Goal: Task Accomplishment & Management: Use online tool/utility

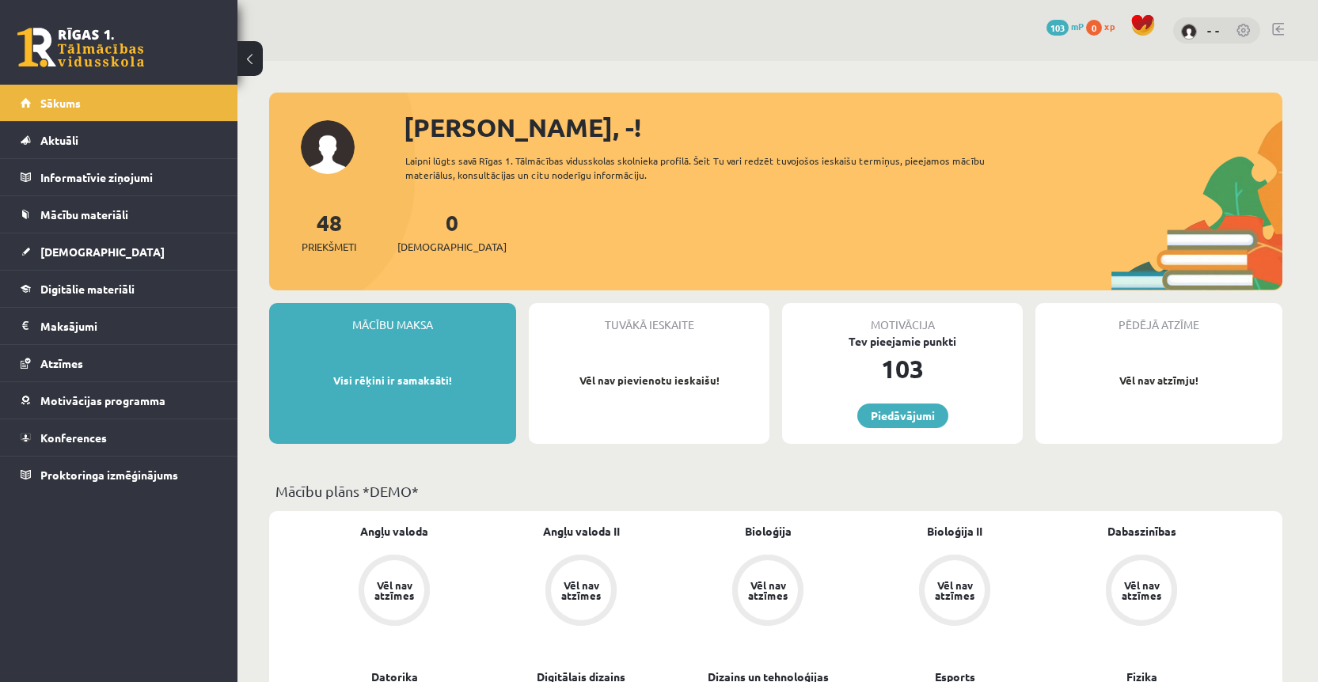
click at [1279, 26] on link at bounding box center [1278, 29] width 12 height 13
click at [1280, 24] on link at bounding box center [1278, 29] width 12 height 13
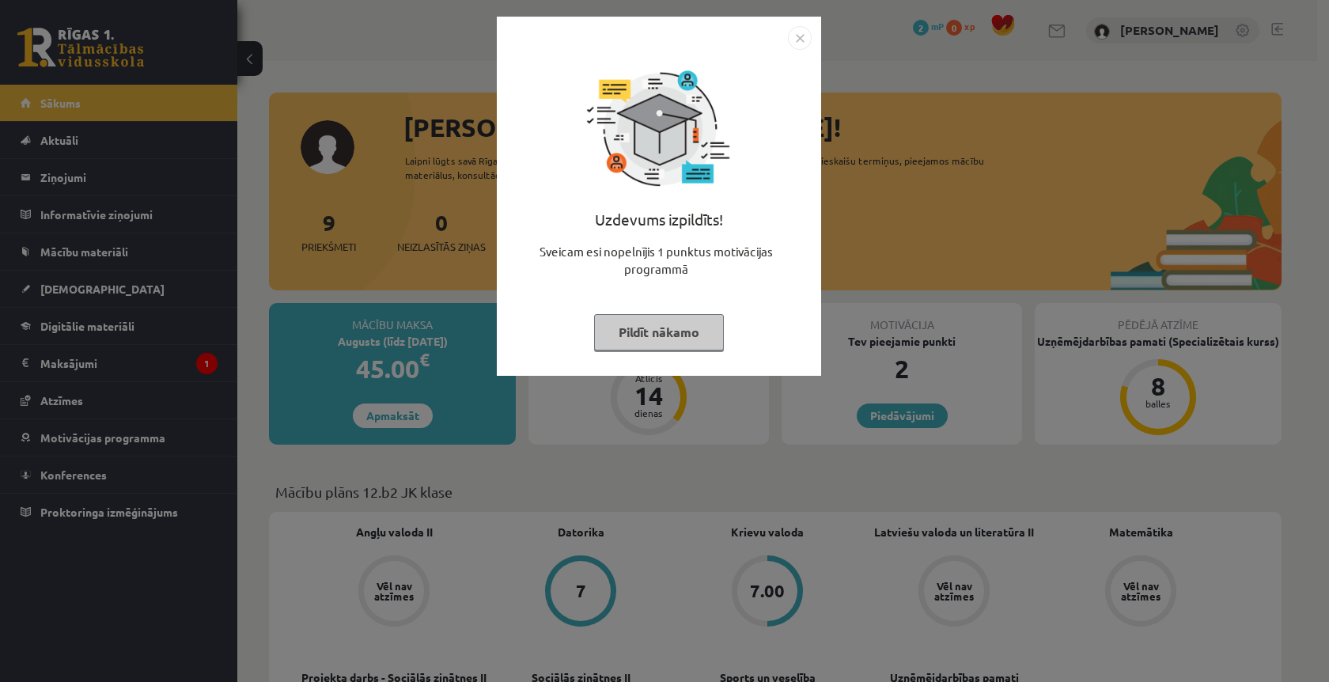
click at [664, 331] on button "Pildīt nākamo" at bounding box center [659, 332] width 130 height 36
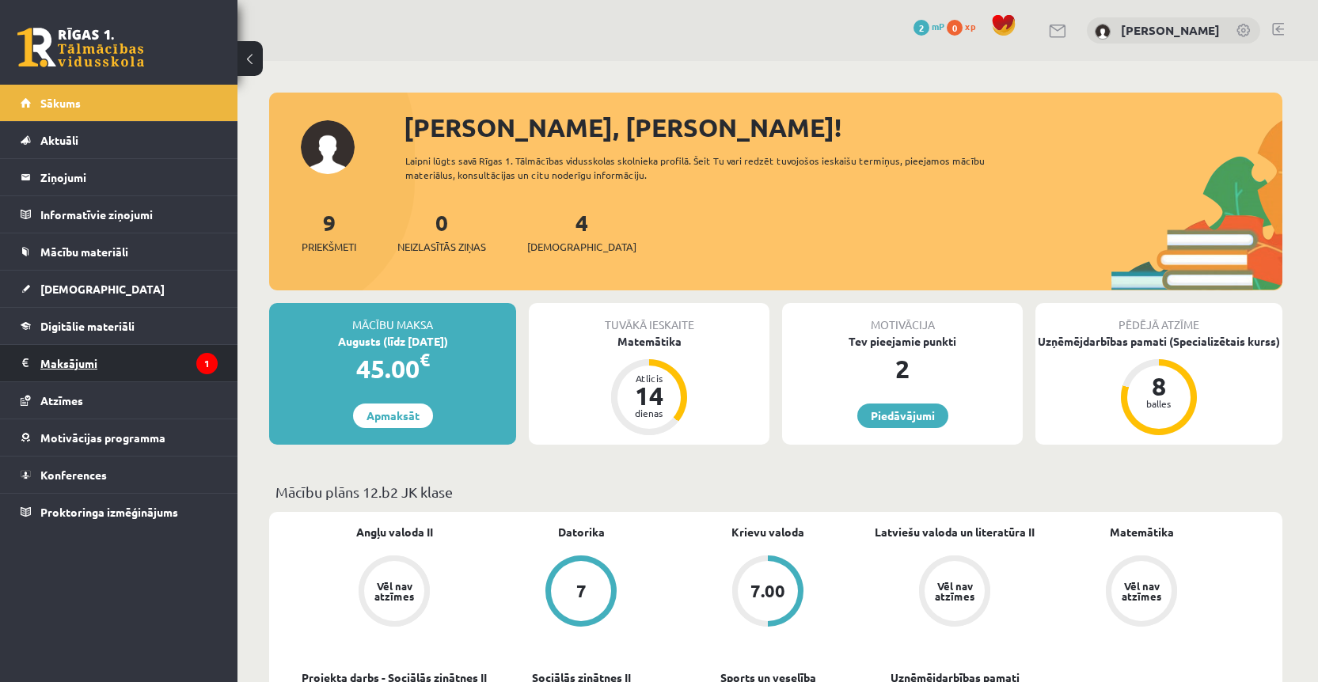
click at [174, 374] on legend "Maksājumi 1" at bounding box center [128, 363] width 177 height 36
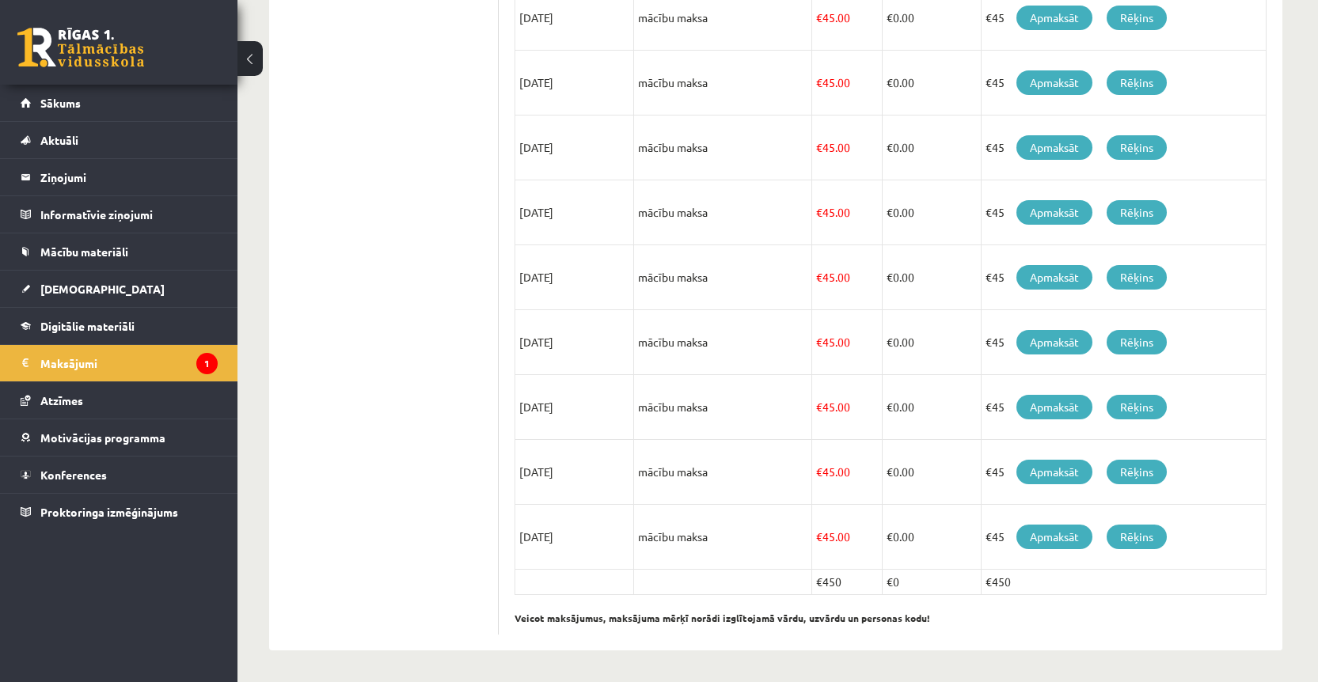
scroll to position [480, 0]
click at [583, 329] on td "28/02/2026" at bounding box center [574, 342] width 119 height 65
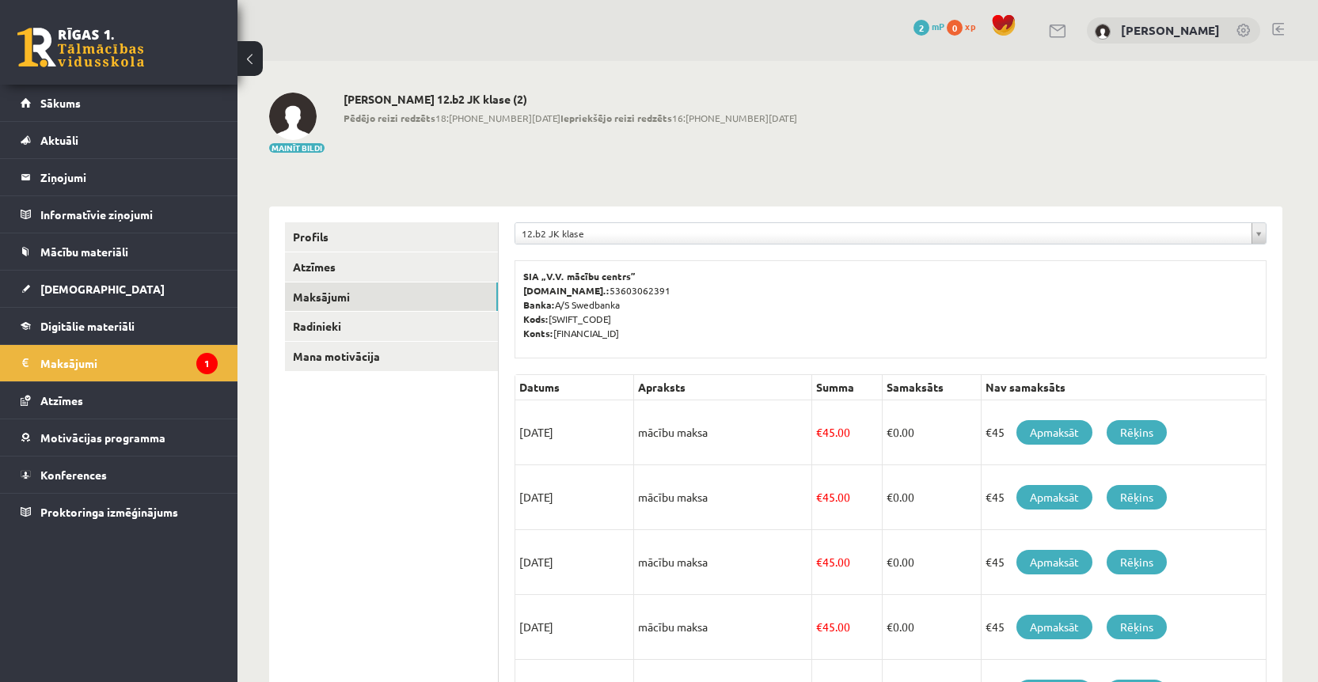
scroll to position [0, 0]
click at [328, 231] on link "Profils" at bounding box center [391, 236] width 213 height 29
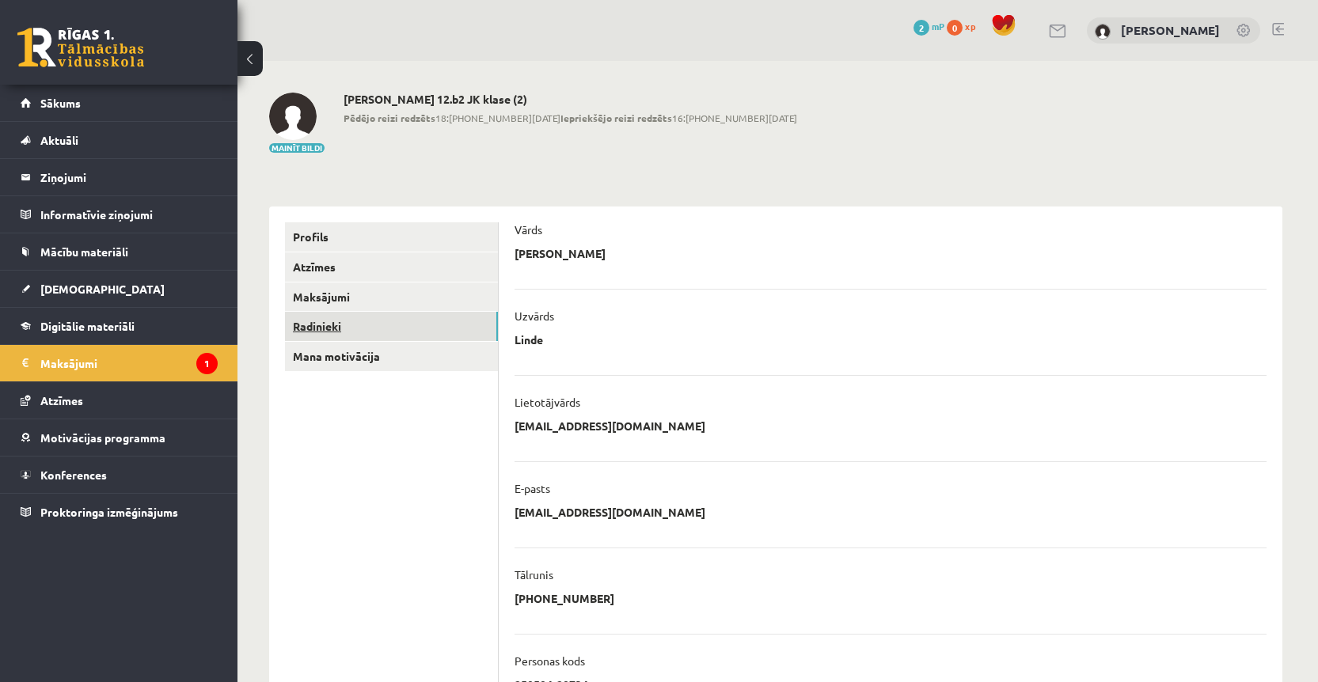
click at [347, 328] on link "Radinieki" at bounding box center [391, 326] width 213 height 29
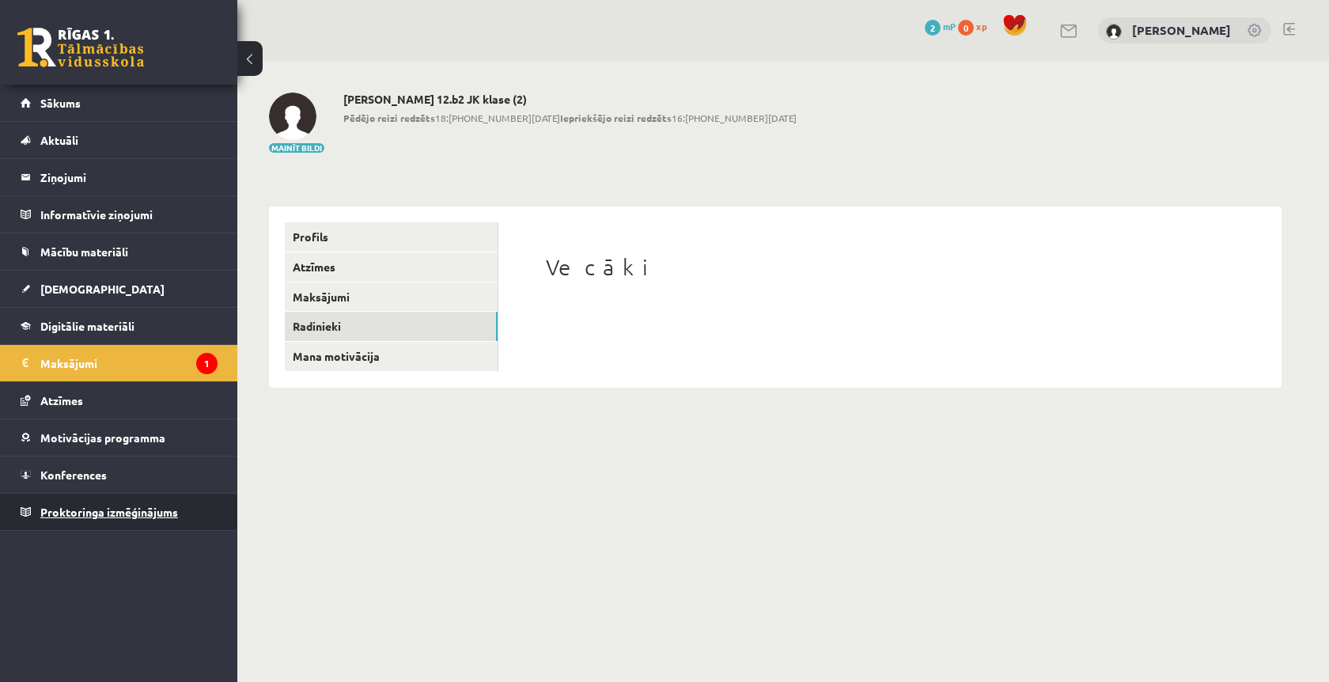
click at [154, 513] on span "Proktoringa izmēģinājums" at bounding box center [109, 512] width 138 height 14
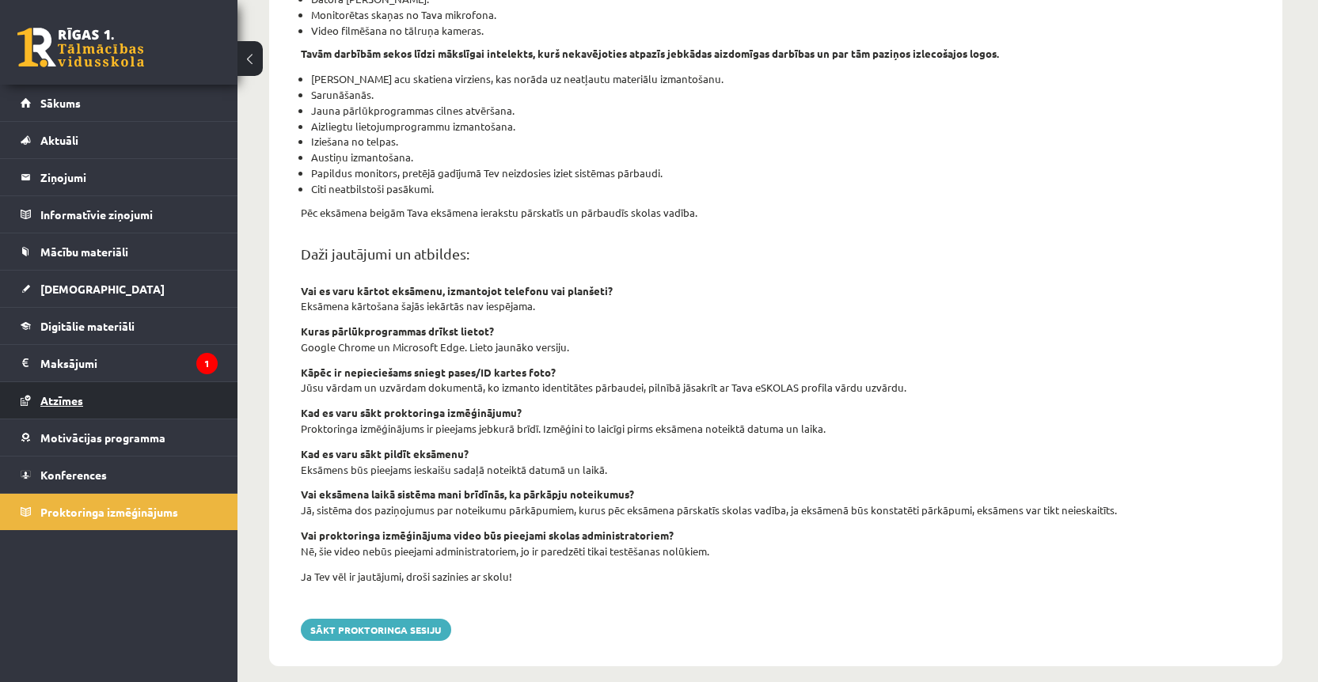
scroll to position [394, 0]
click at [119, 446] on link "Motivācijas programma" at bounding box center [119, 437] width 197 height 36
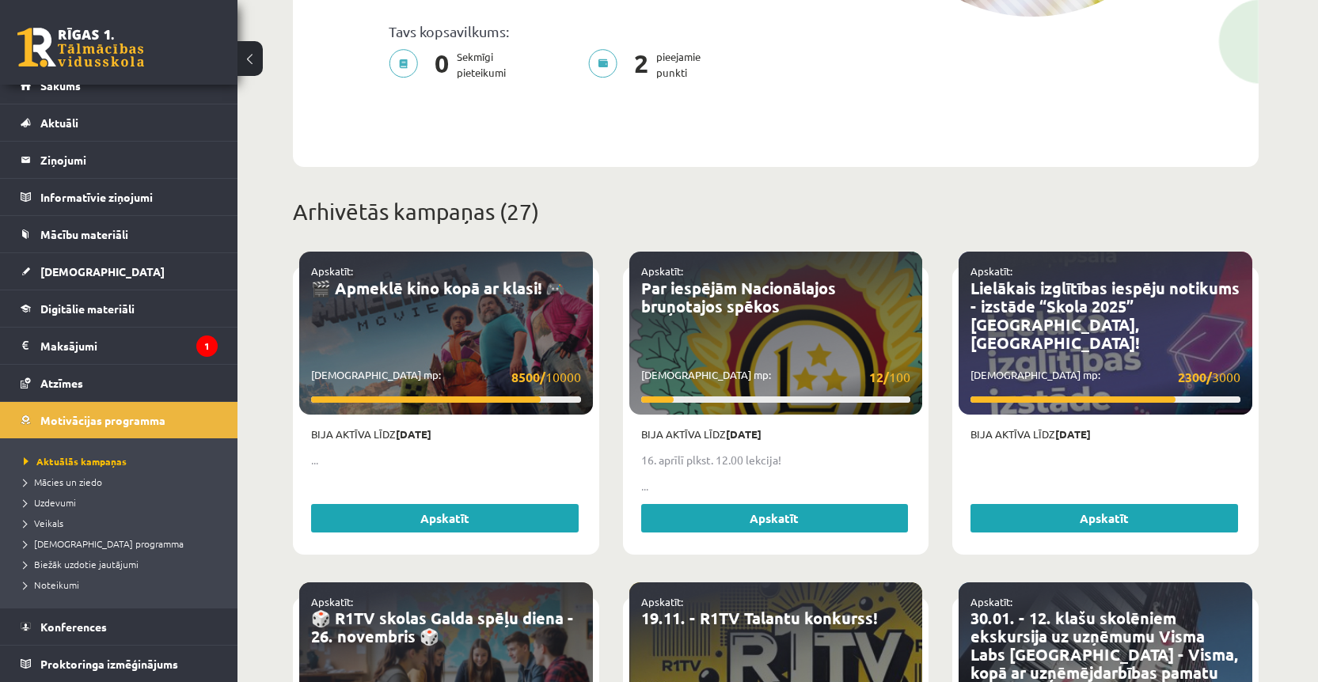
scroll to position [17, 0]
click at [50, 635] on link "Konferences" at bounding box center [119, 627] width 197 height 36
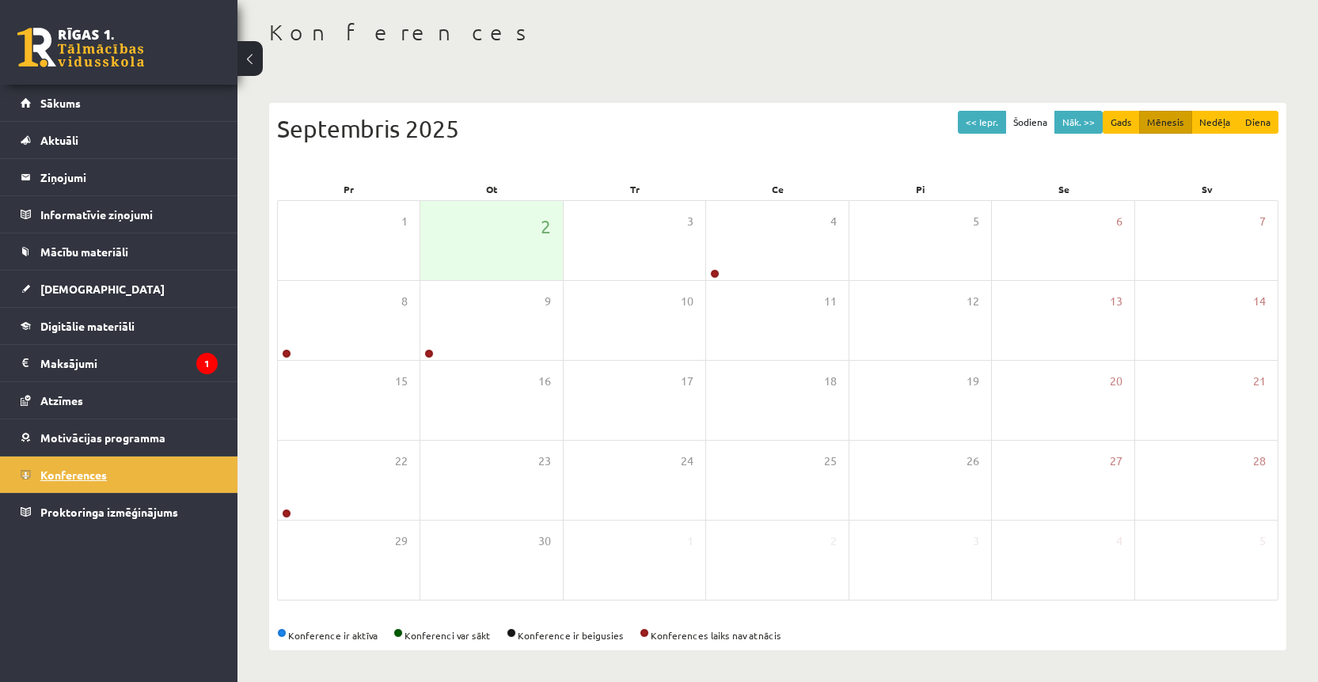
scroll to position [74, 0]
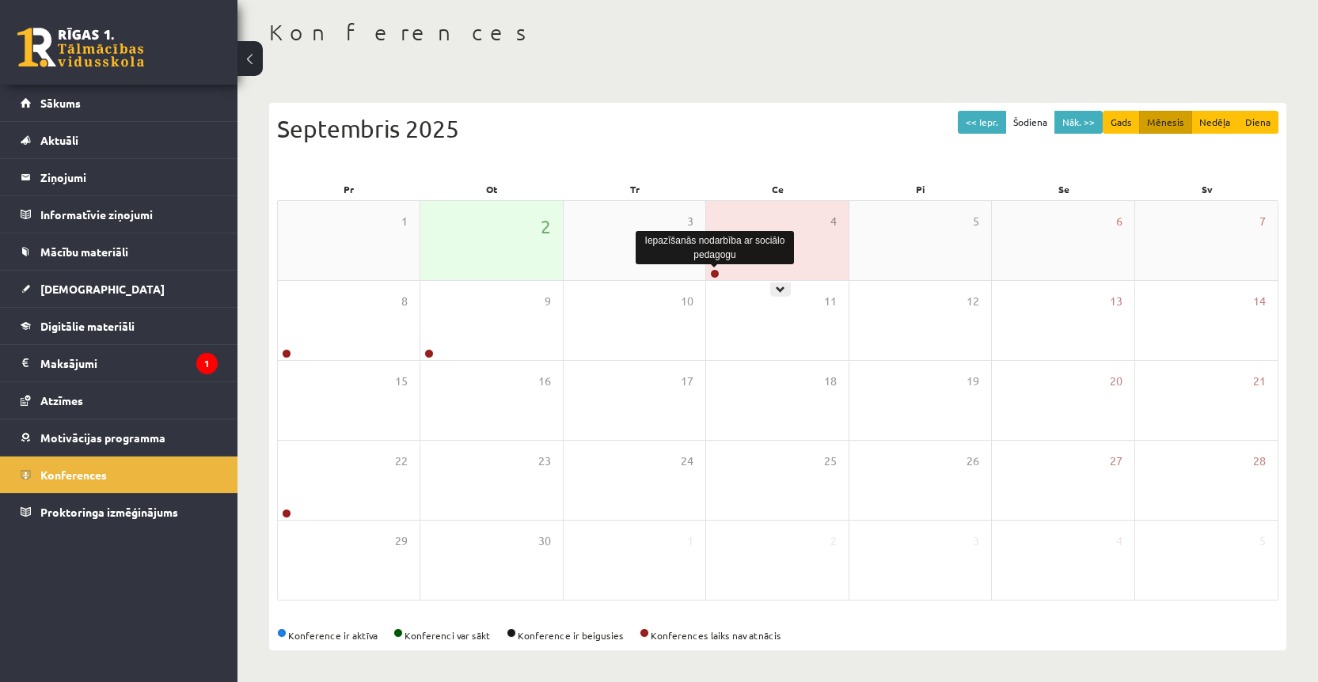
click at [712, 273] on link at bounding box center [714, 273] width 9 height 9
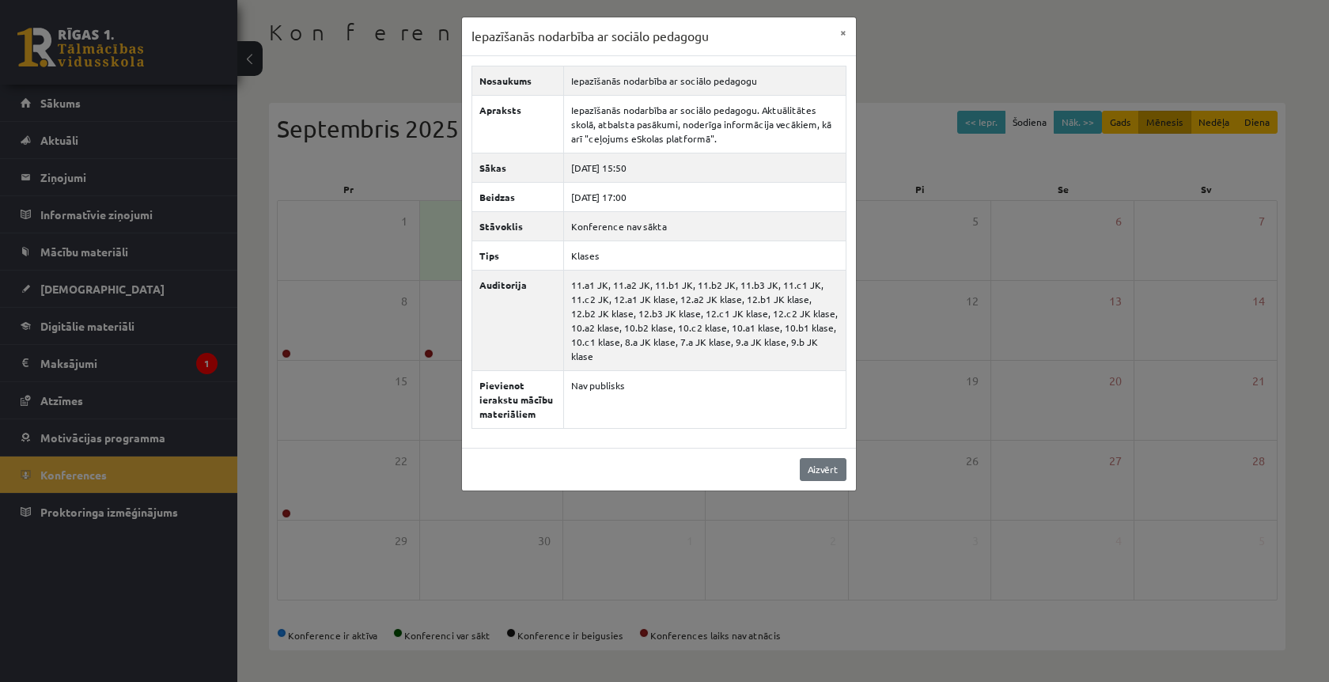
click at [826, 468] on link "Aizvērt" at bounding box center [823, 469] width 47 height 23
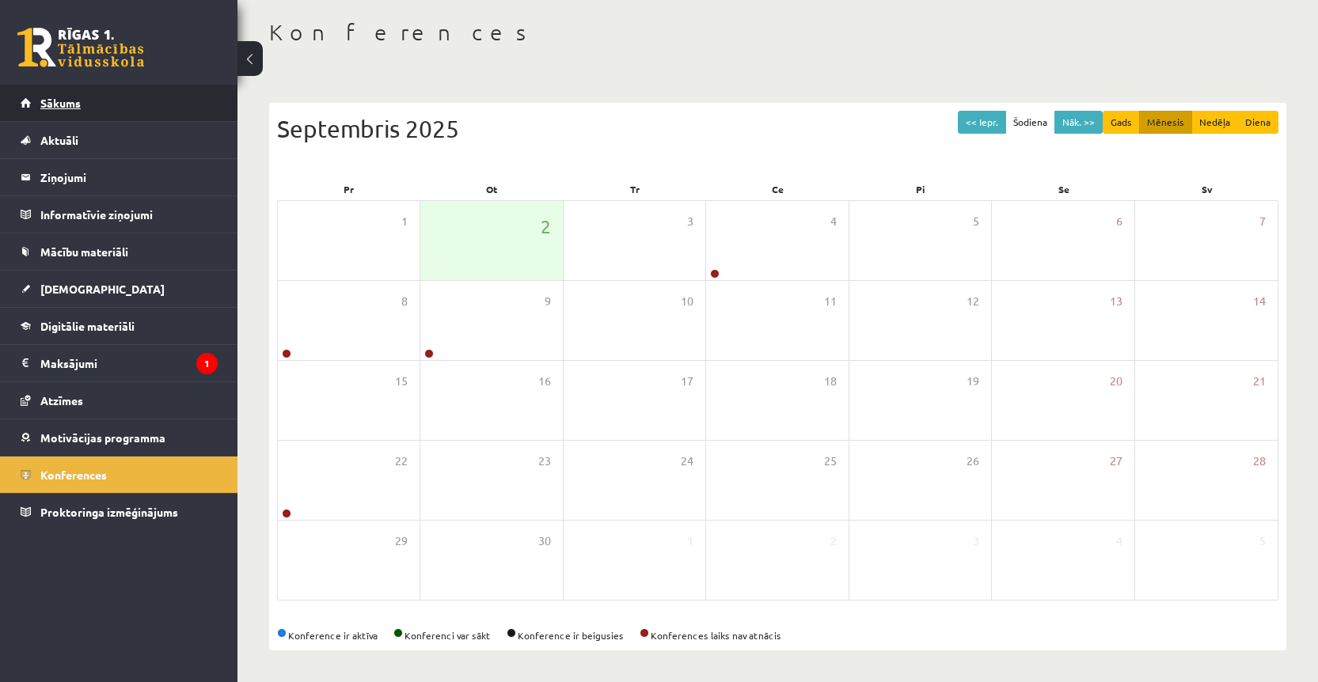
click at [56, 101] on span "Sākums" at bounding box center [60, 103] width 40 height 14
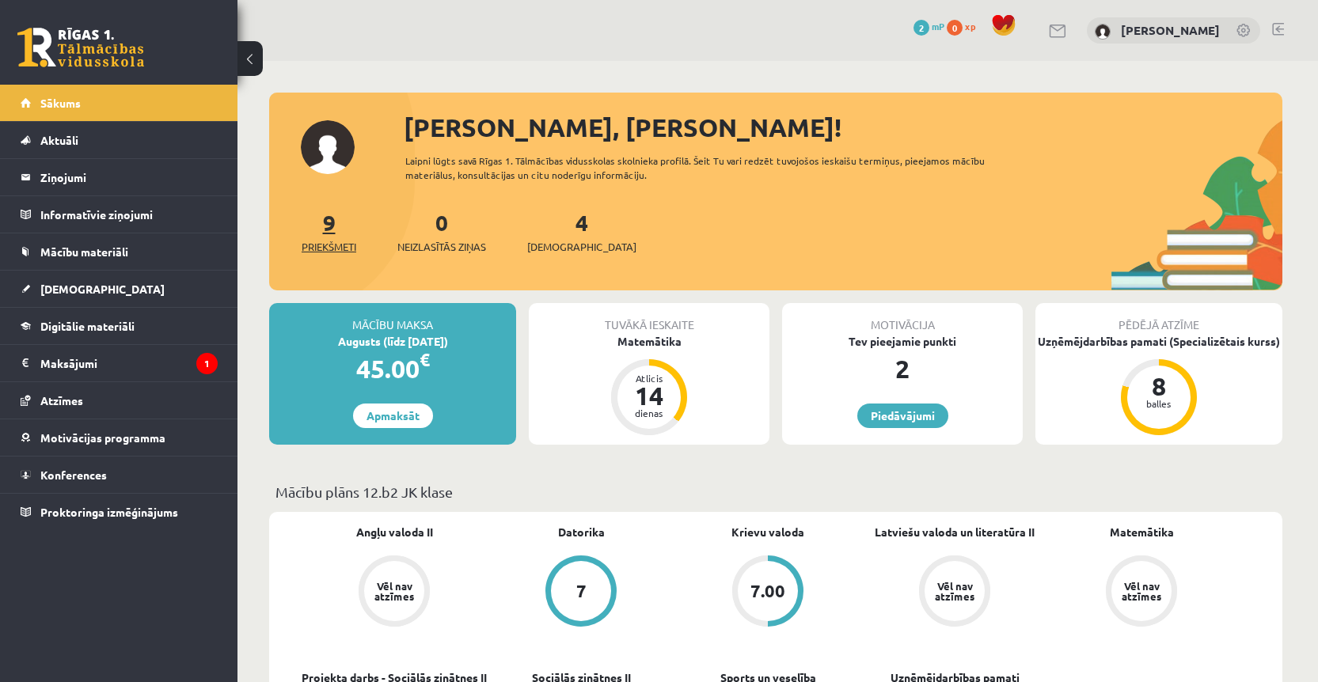
click at [330, 222] on link "9 Priekšmeti" at bounding box center [328, 231] width 55 height 47
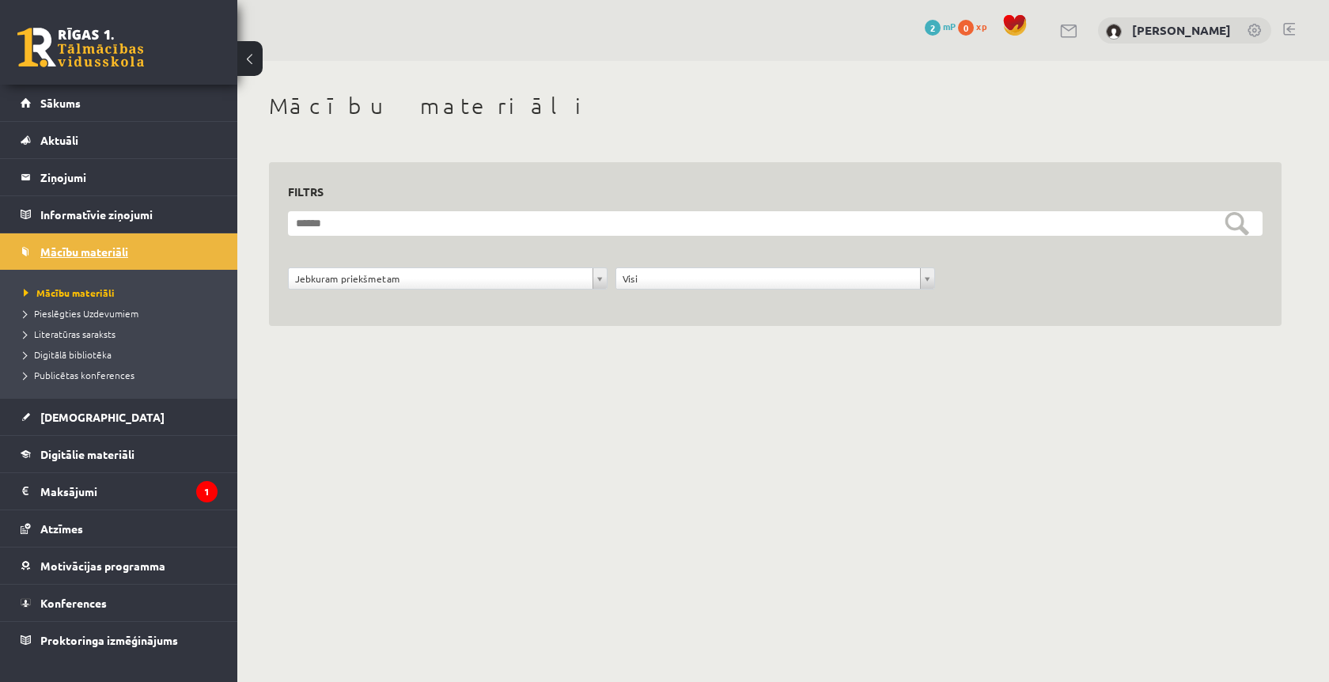
click at [63, 259] on link "Mācību materiāli" at bounding box center [119, 251] width 197 height 36
click at [87, 317] on span "Pieslēgties Uzdevumiem" at bounding box center [81, 313] width 115 height 13
click at [100, 293] on span "Mācību materiāli" at bounding box center [64, 292] width 81 height 13
click at [78, 172] on legend "Ziņojumi 0" at bounding box center [128, 177] width 177 height 36
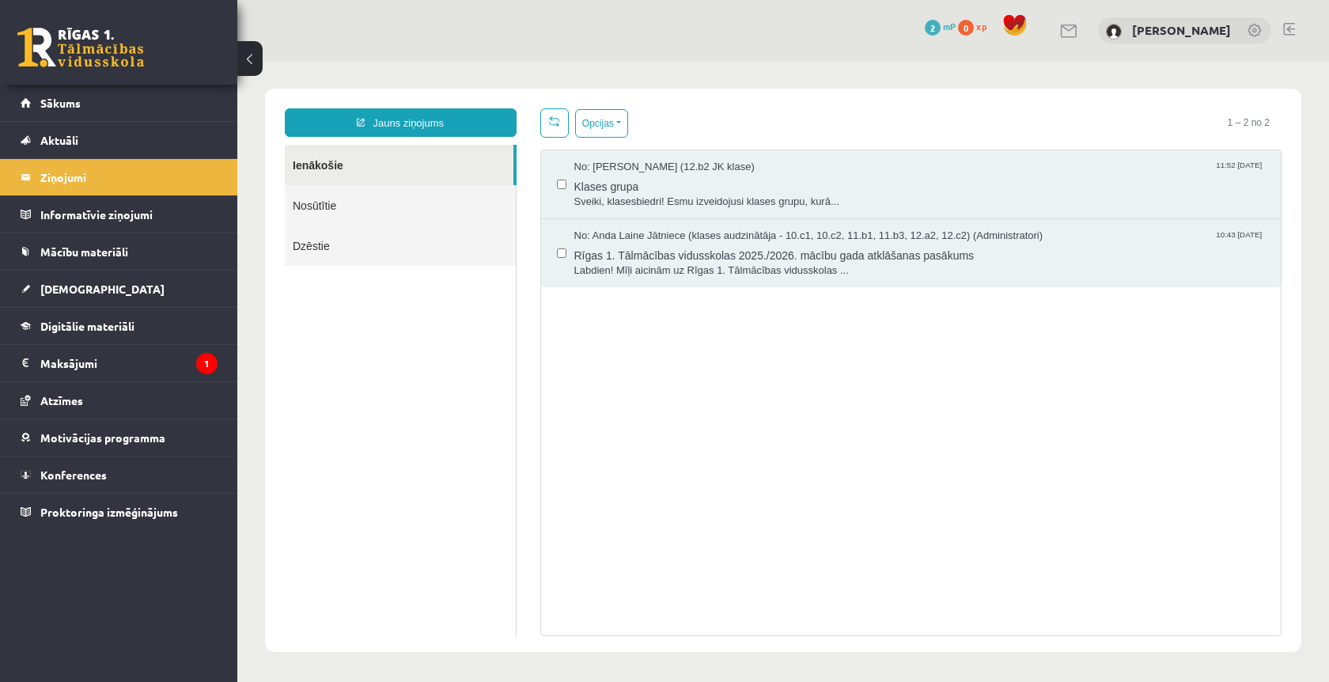
click at [367, 200] on link "Nosūtītie" at bounding box center [400, 205] width 231 height 40
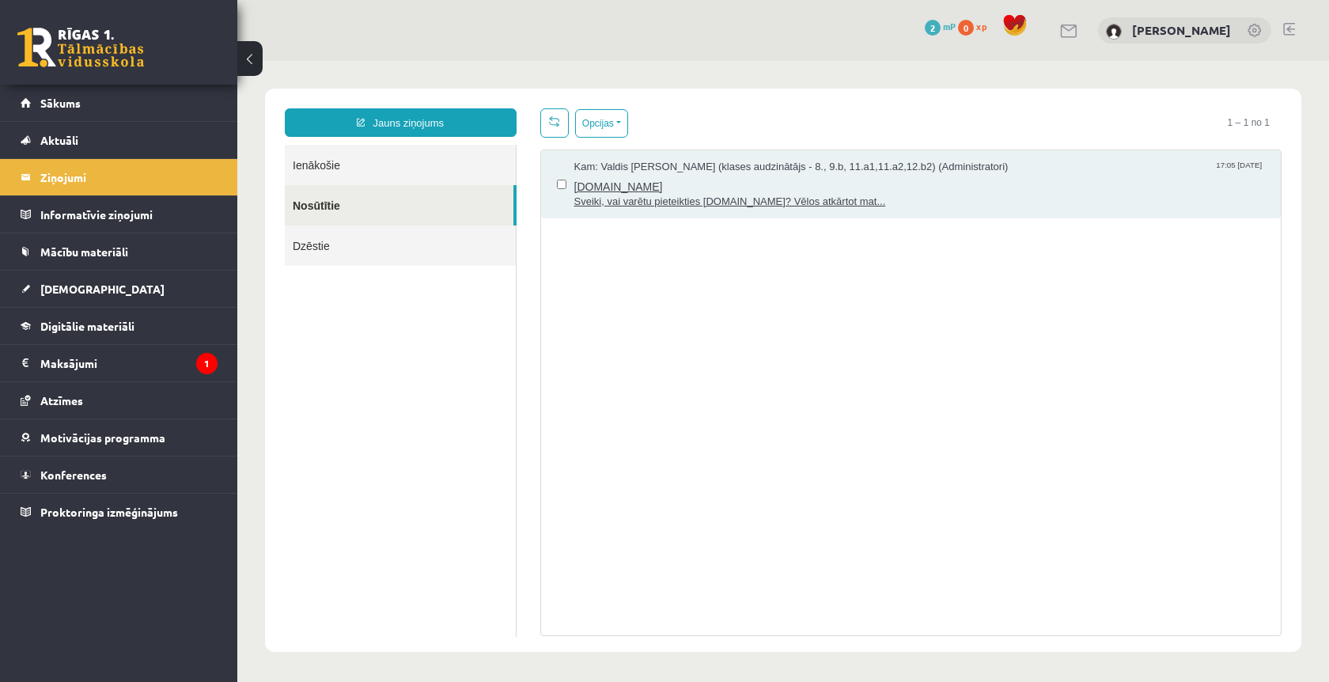
click at [901, 167] on span "Kam: Valdis Jānis Vāvers (klases audzinātājs - 8., 9.b, 11.a1,11.a2,12.b2) (Adm…" at bounding box center [791, 167] width 434 height 15
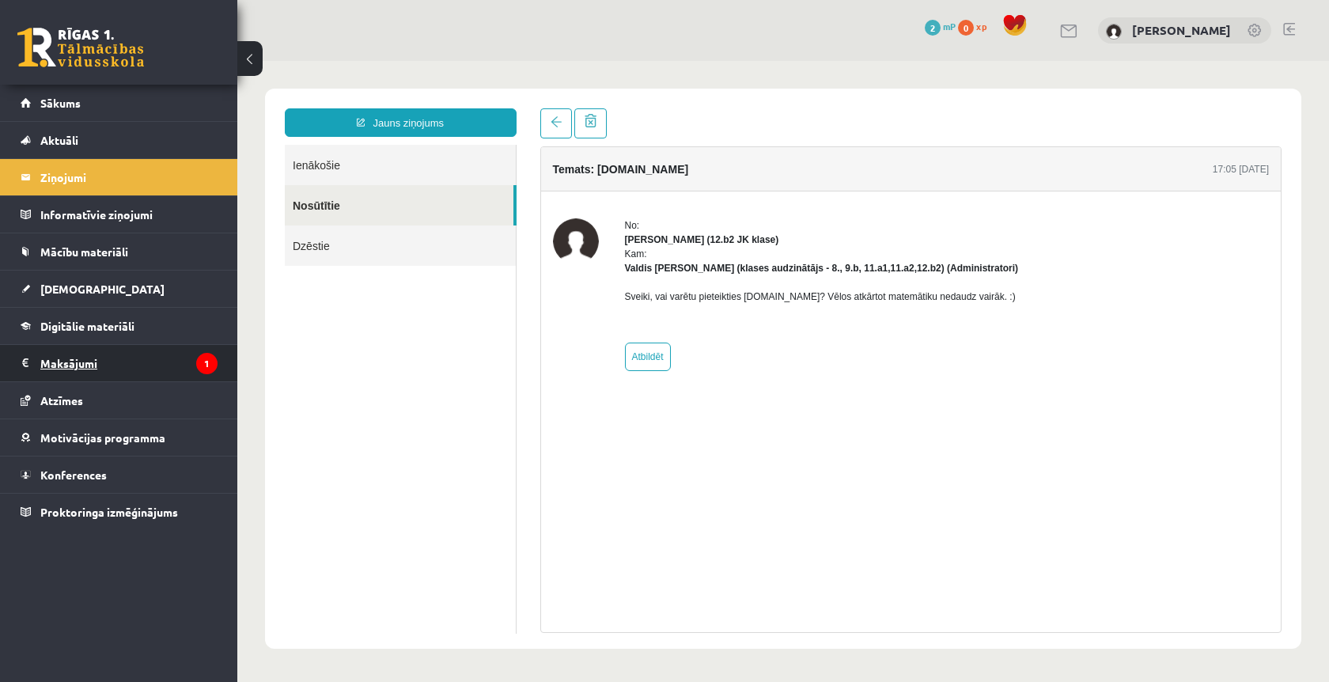
click at [195, 370] on legend "Maksājumi 1" at bounding box center [128, 363] width 177 height 36
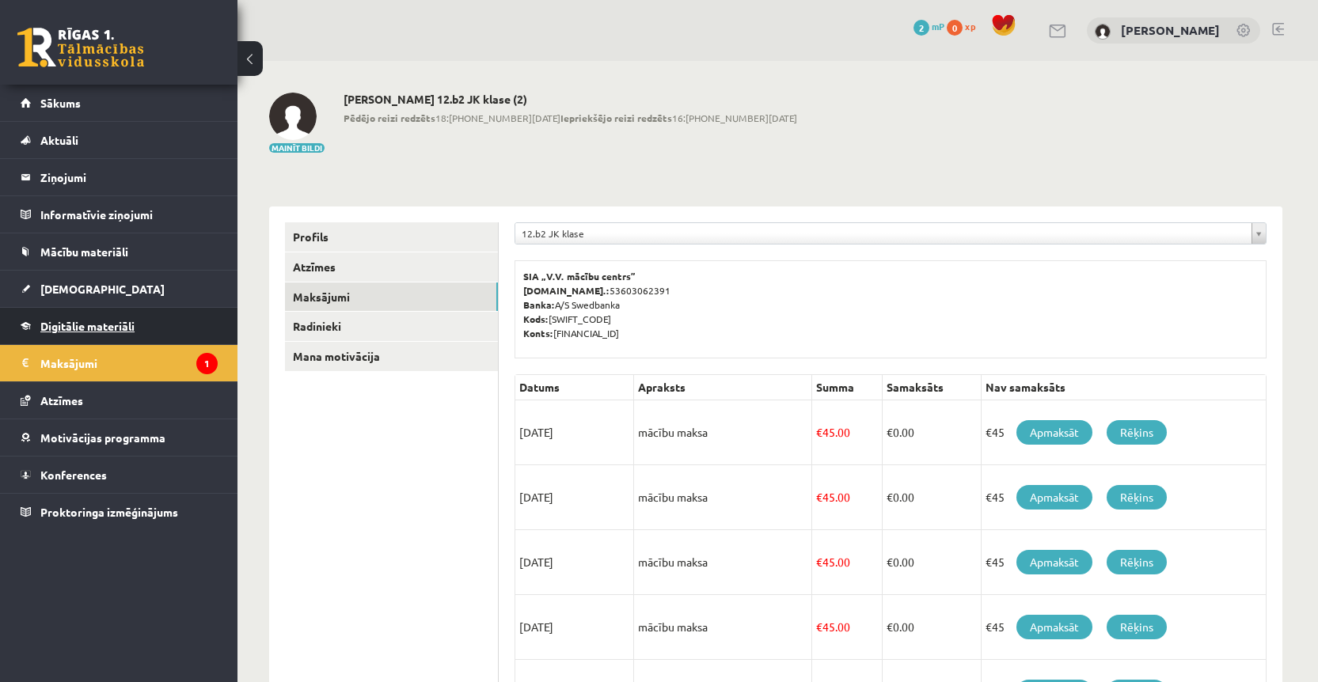
click at [132, 326] on span "Digitālie materiāli" at bounding box center [87, 326] width 94 height 14
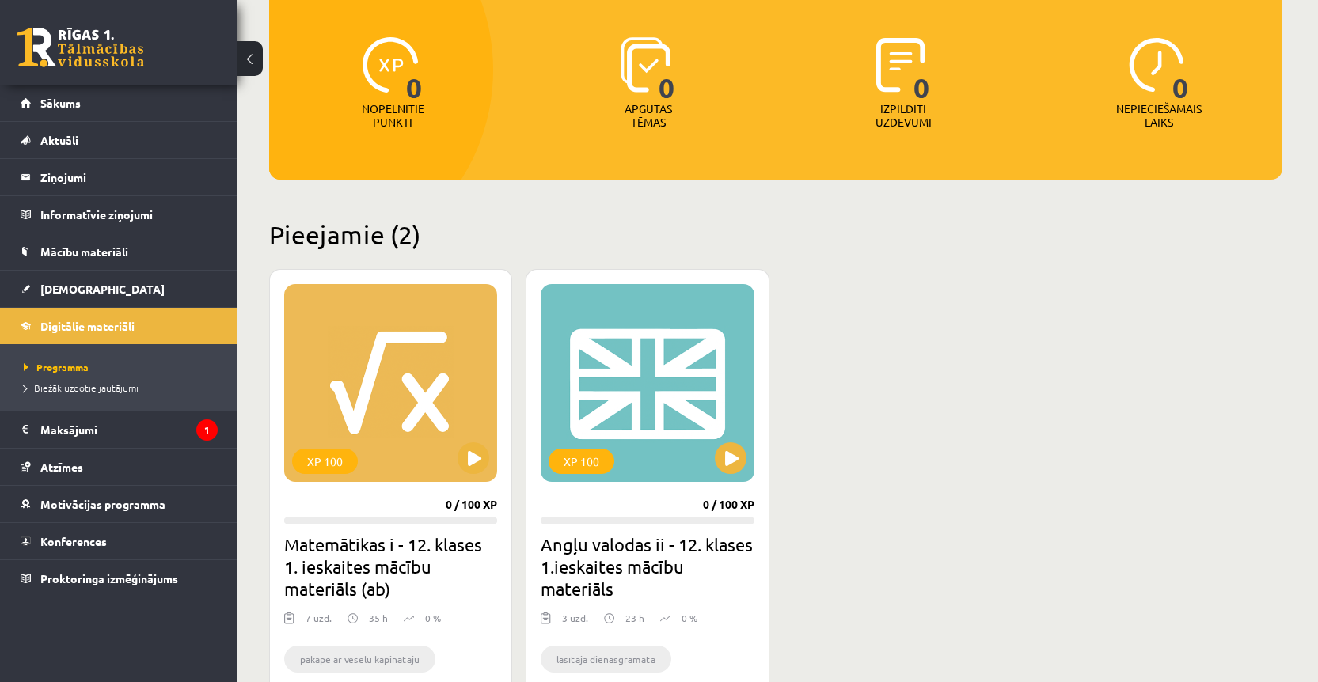
scroll to position [183, 0]
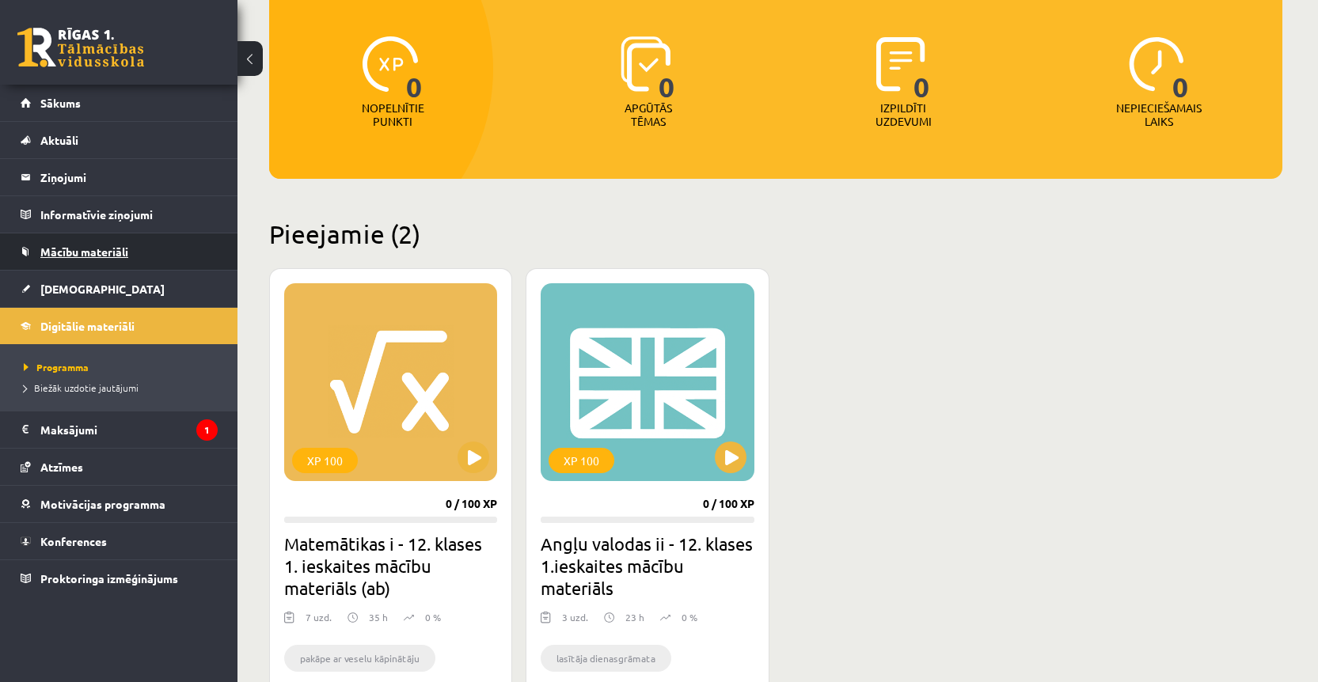
click at [86, 256] on span "Mācību materiāli" at bounding box center [84, 252] width 88 height 14
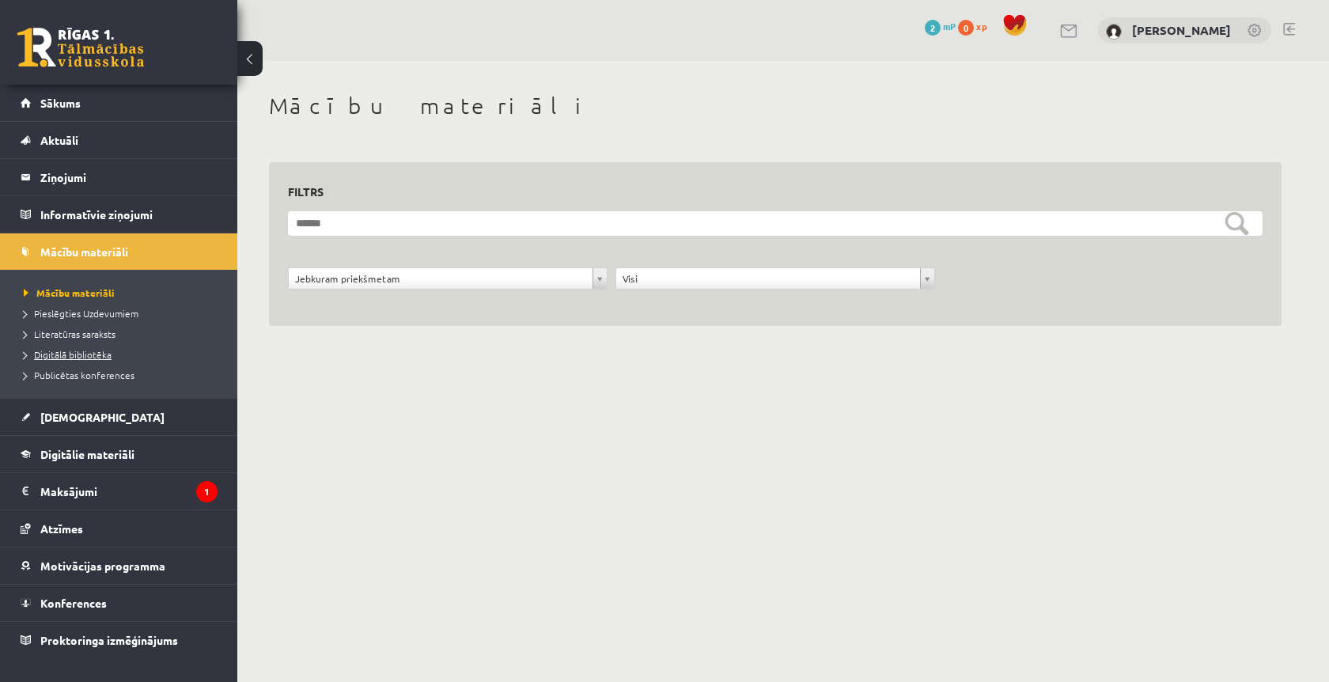
click at [104, 354] on span "Digitālā bibliotēka" at bounding box center [68, 354] width 88 height 13
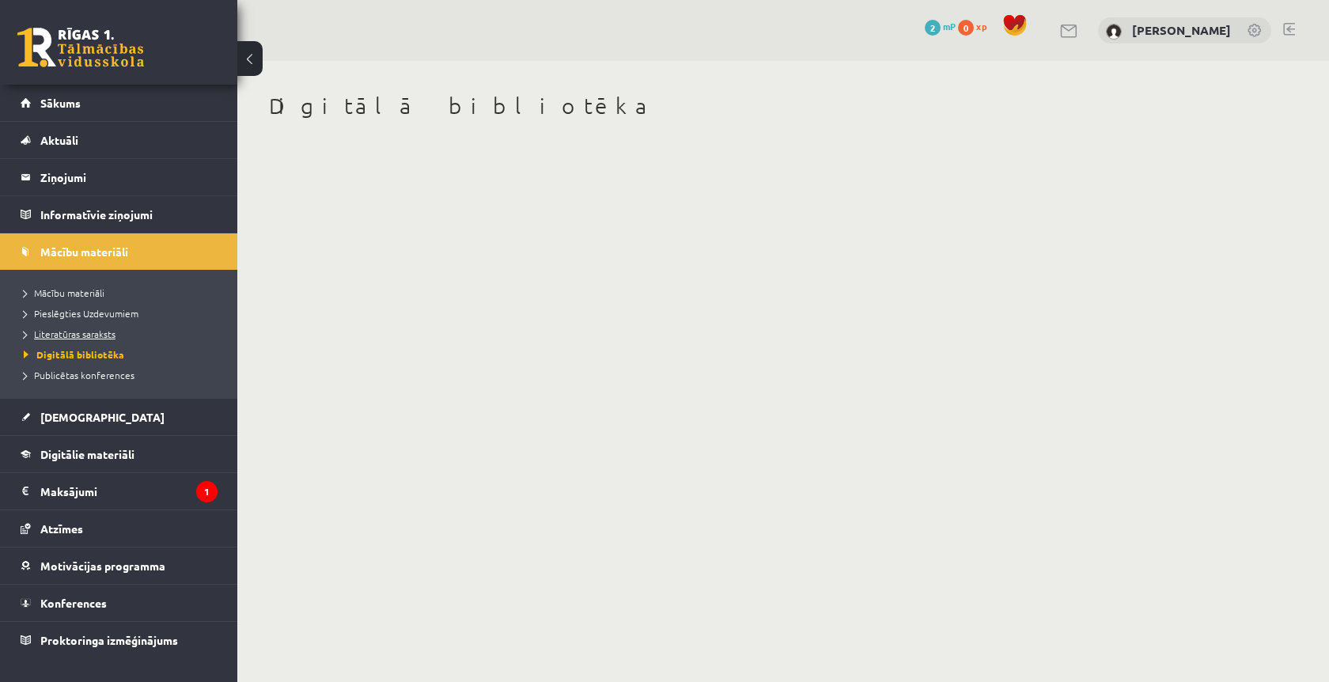
click at [100, 339] on link "Literatūras saraksts" at bounding box center [123, 334] width 198 height 14
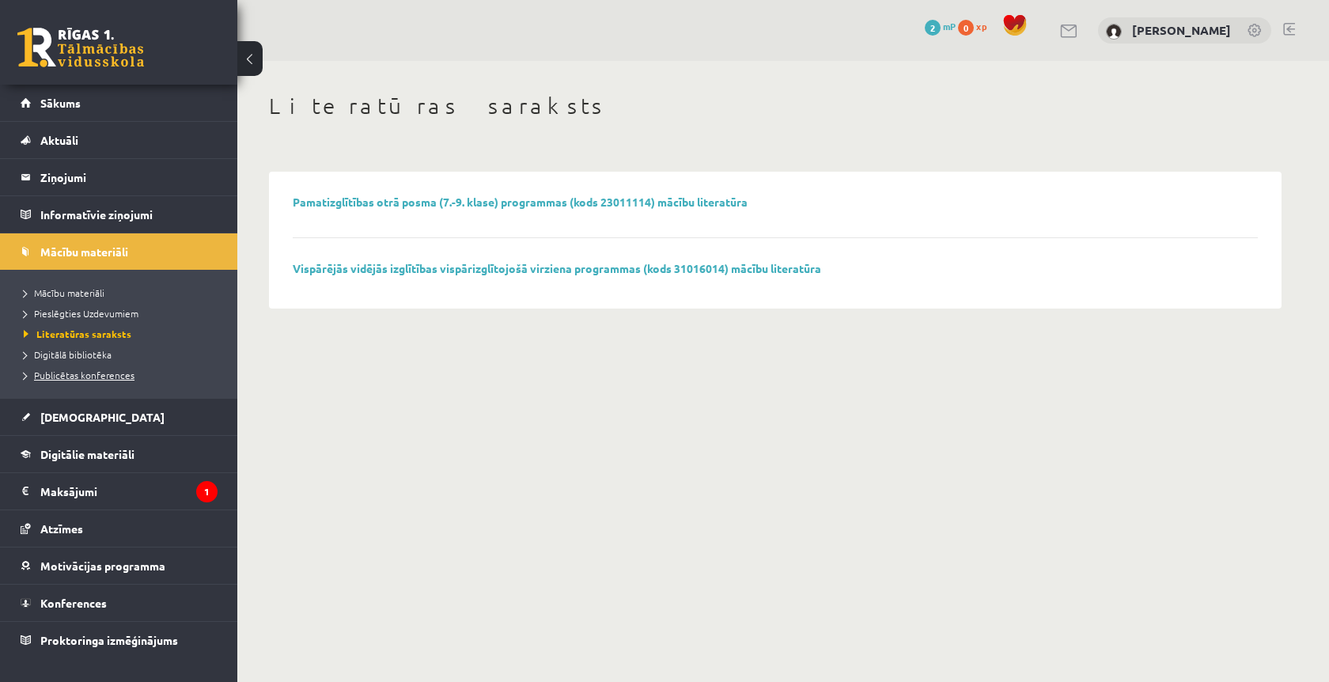
click at [113, 378] on span "Publicētas konferences" at bounding box center [79, 375] width 111 height 13
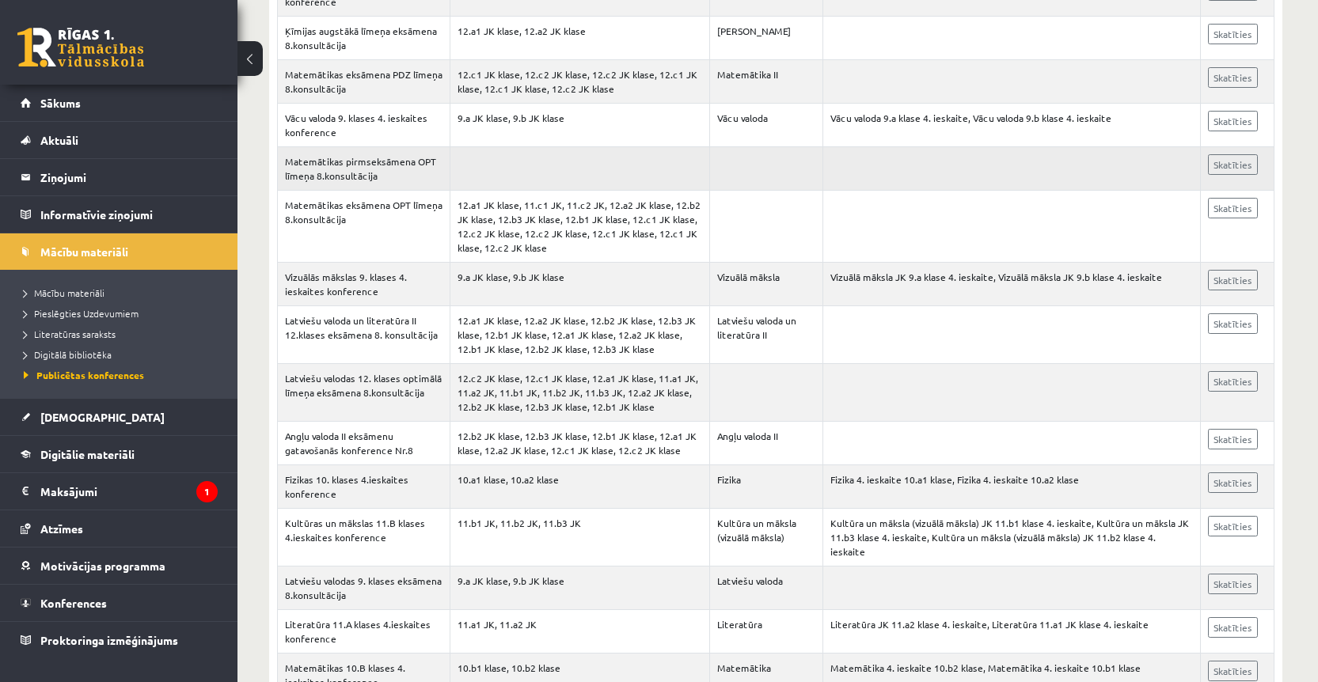
scroll to position [823, 0]
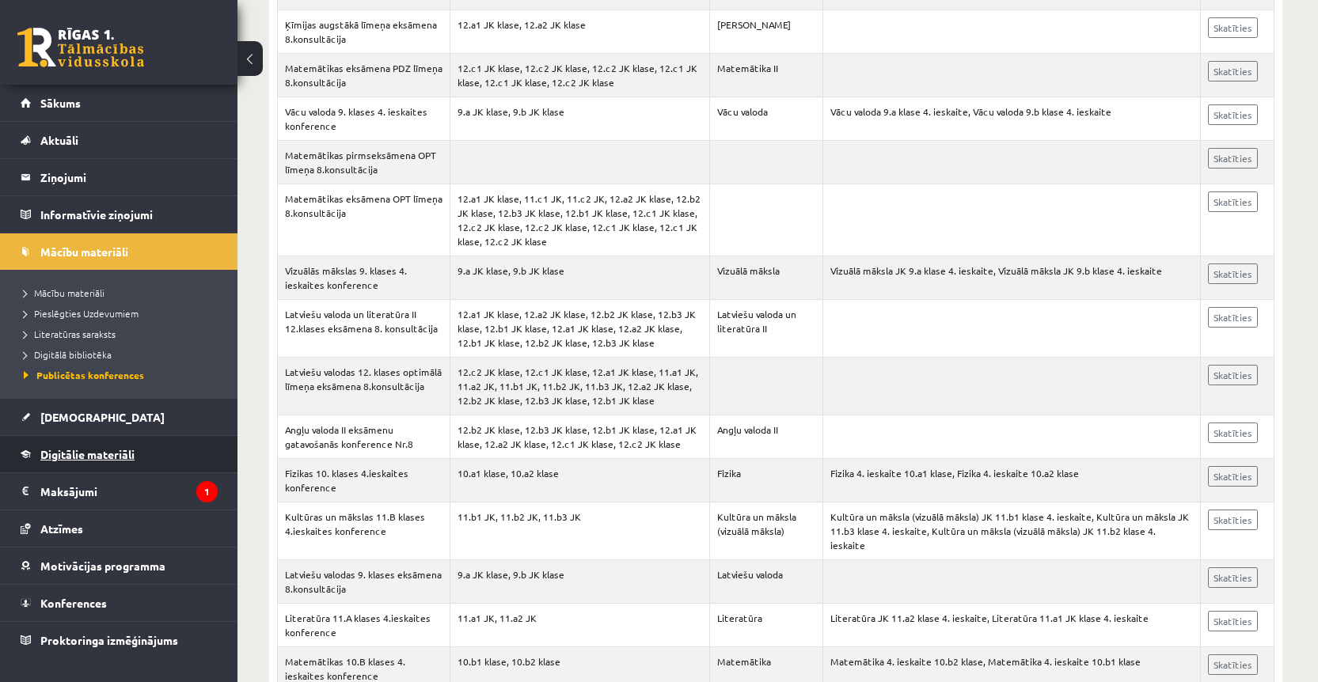
click at [45, 465] on link "Digitālie materiāli" at bounding box center [119, 454] width 197 height 36
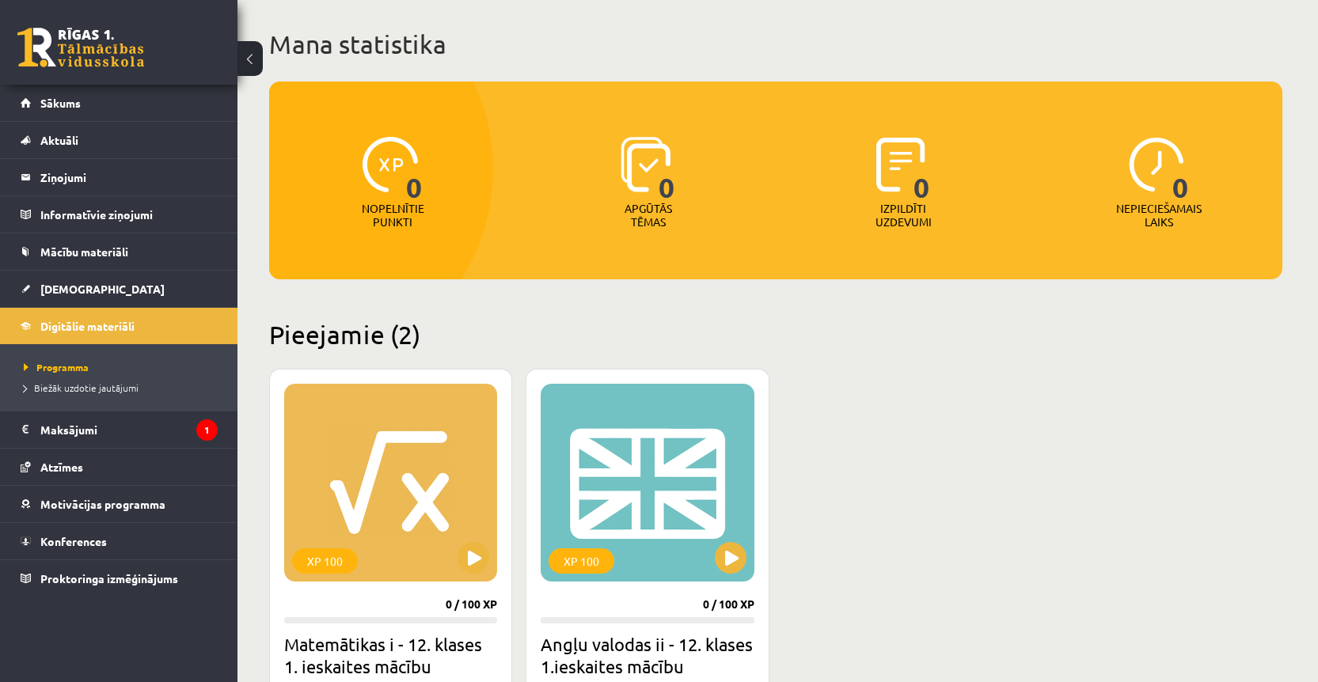
scroll to position [83, 0]
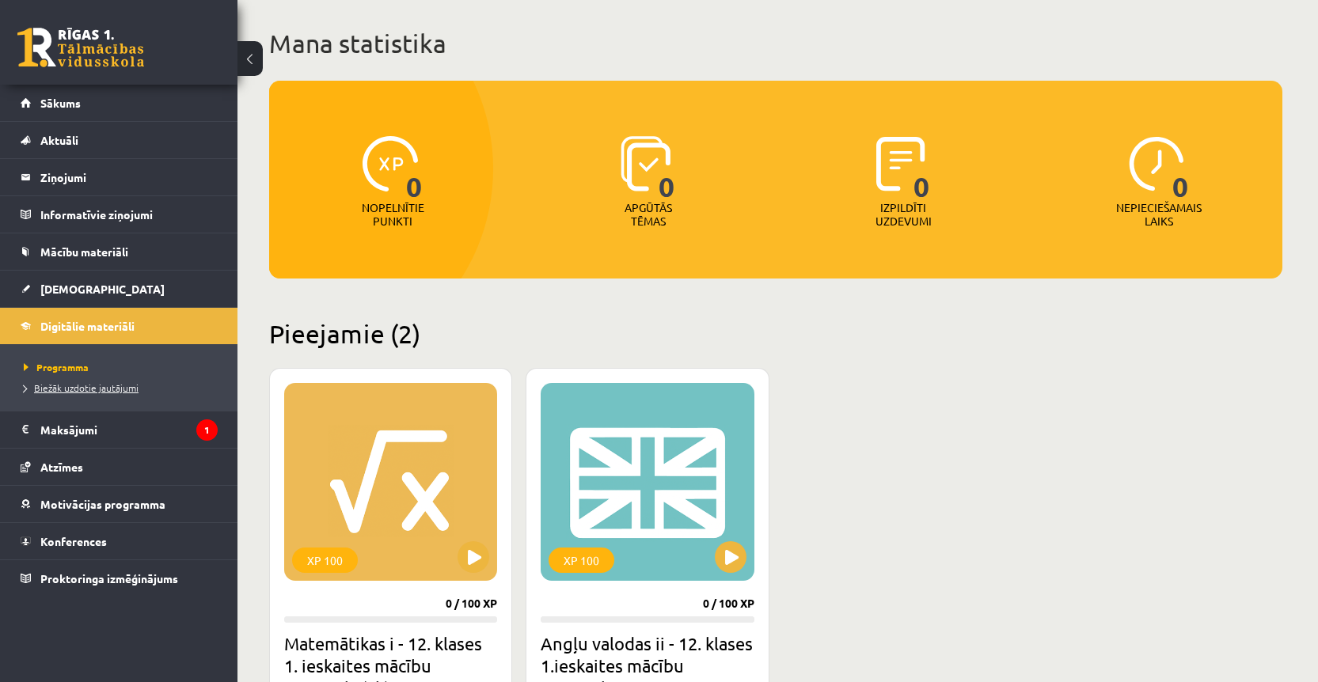
click at [129, 389] on span "Biežāk uzdotie jautājumi" at bounding box center [81, 387] width 115 height 13
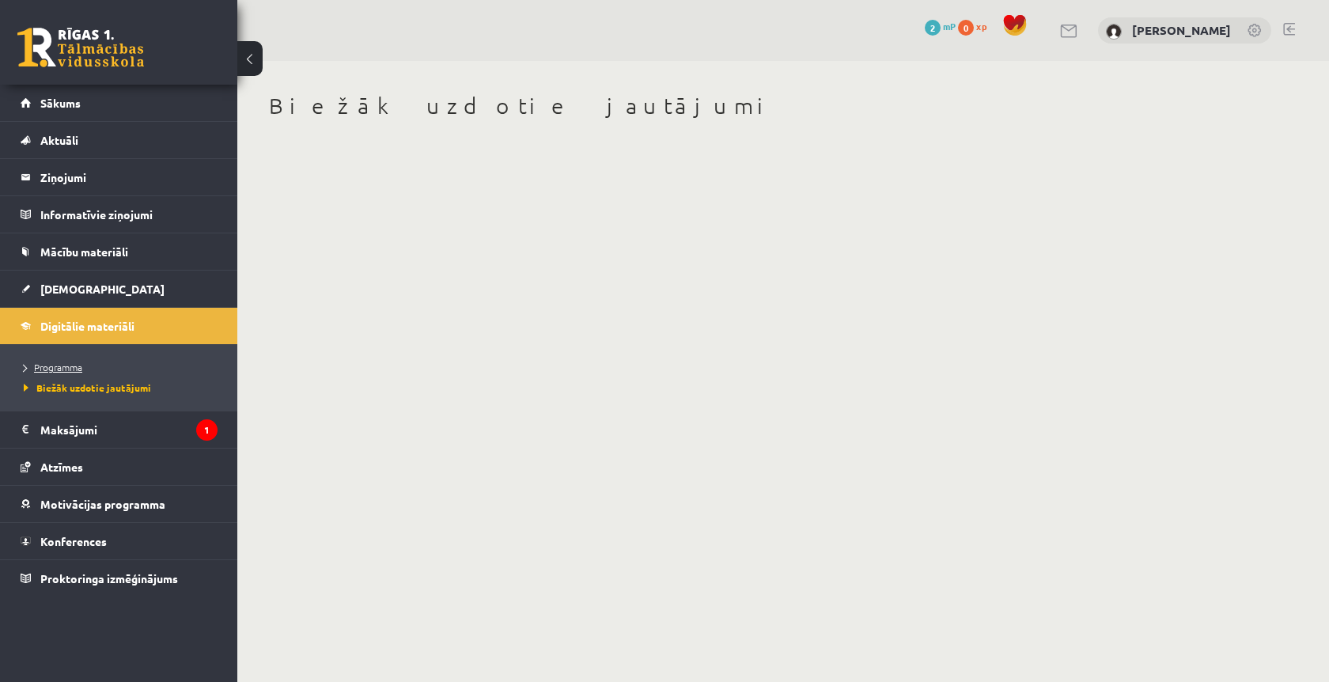
click at [74, 369] on span "Programma" at bounding box center [53, 367] width 59 height 13
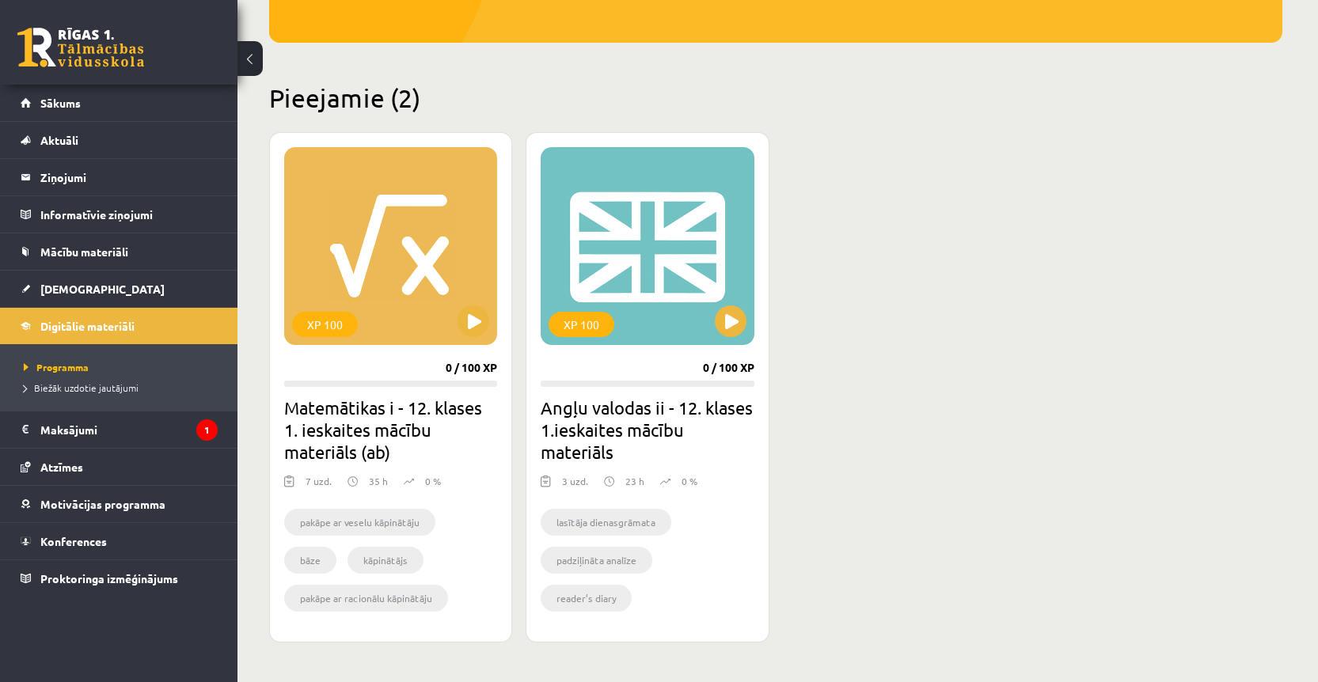
scroll to position [335, 0]
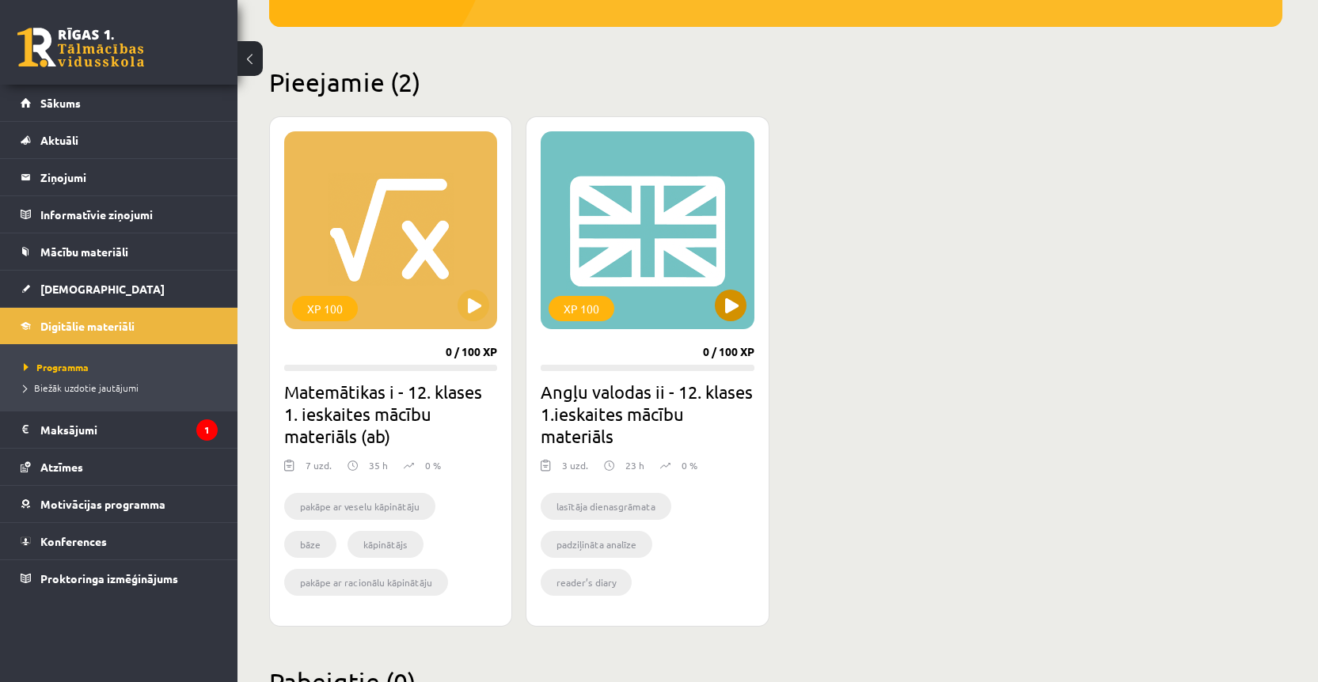
click at [730, 313] on button at bounding box center [731, 306] width 32 height 32
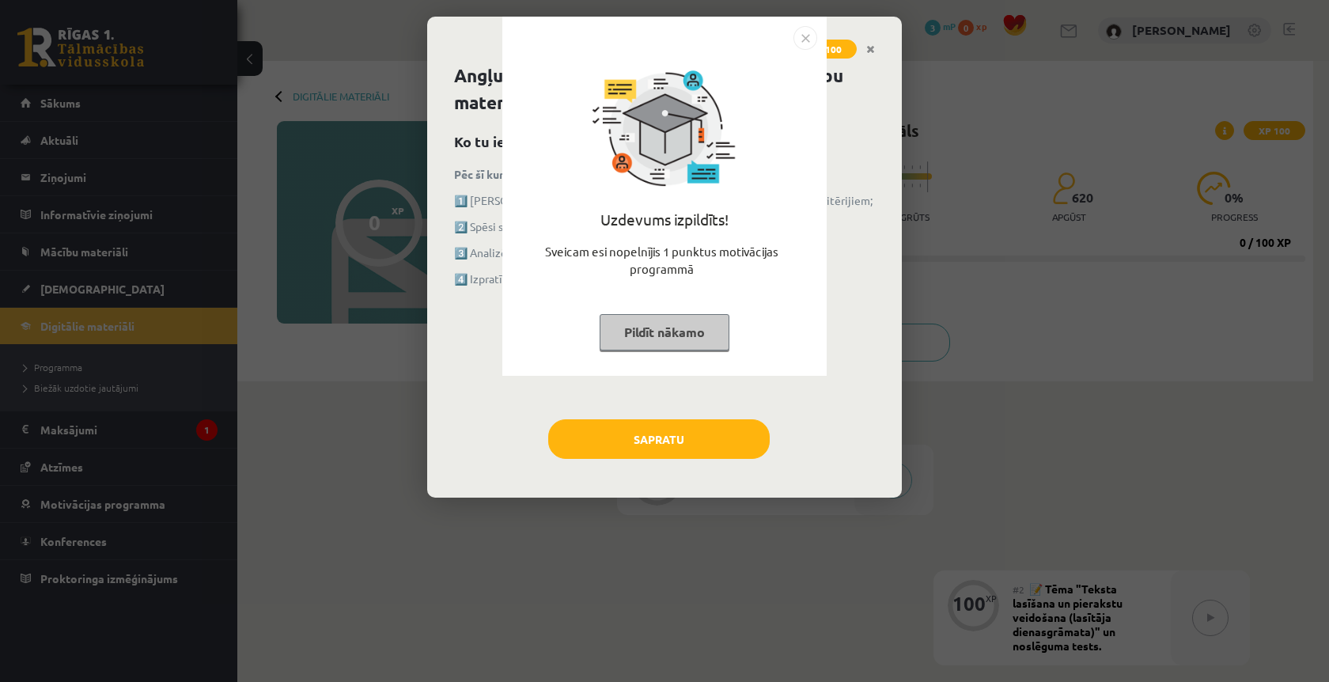
click at [665, 333] on button "Pildīt nākamo" at bounding box center [665, 332] width 130 height 36
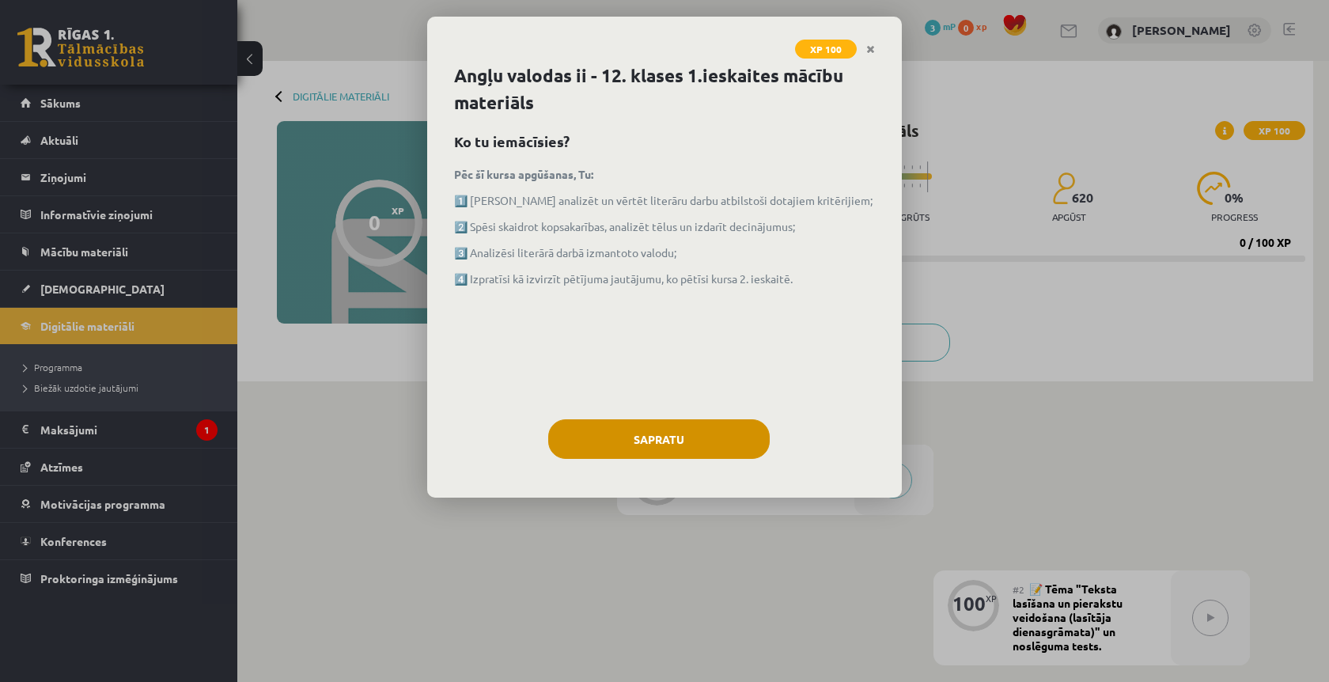
click at [635, 442] on button "Sapratu" at bounding box center [659, 439] width 222 height 40
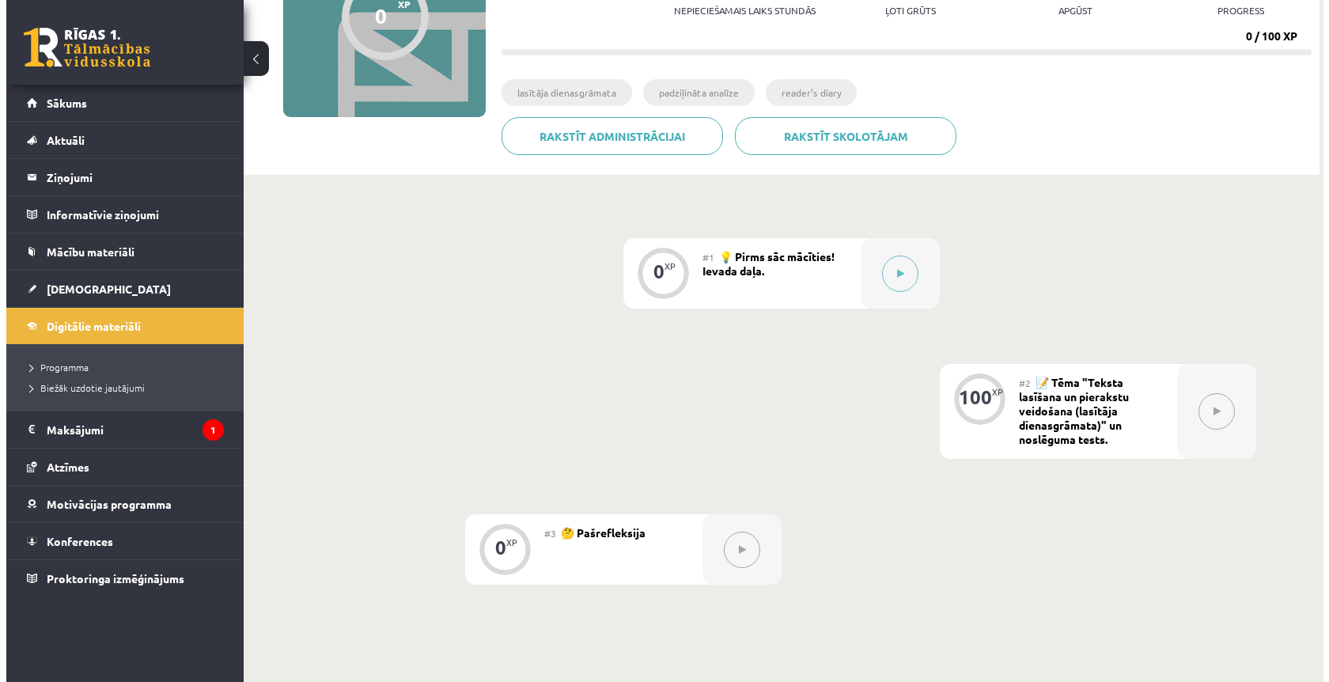
scroll to position [210, 0]
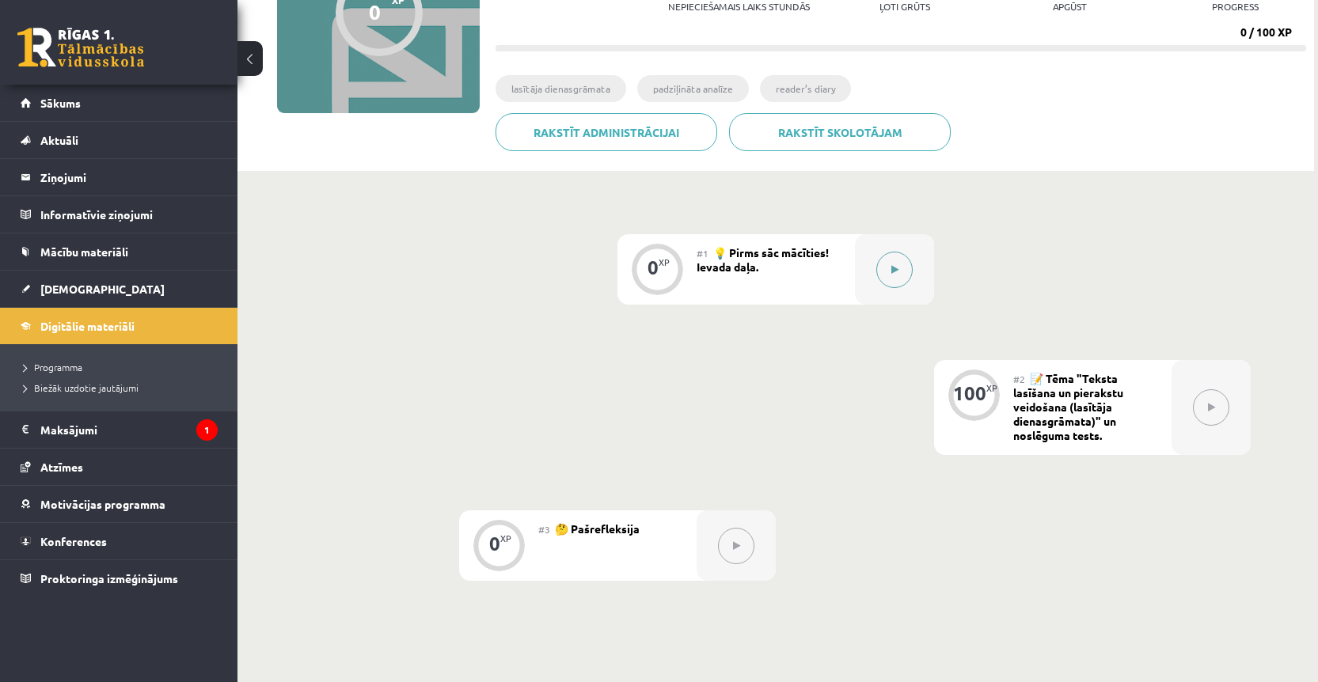
click at [901, 277] on button at bounding box center [894, 270] width 36 height 36
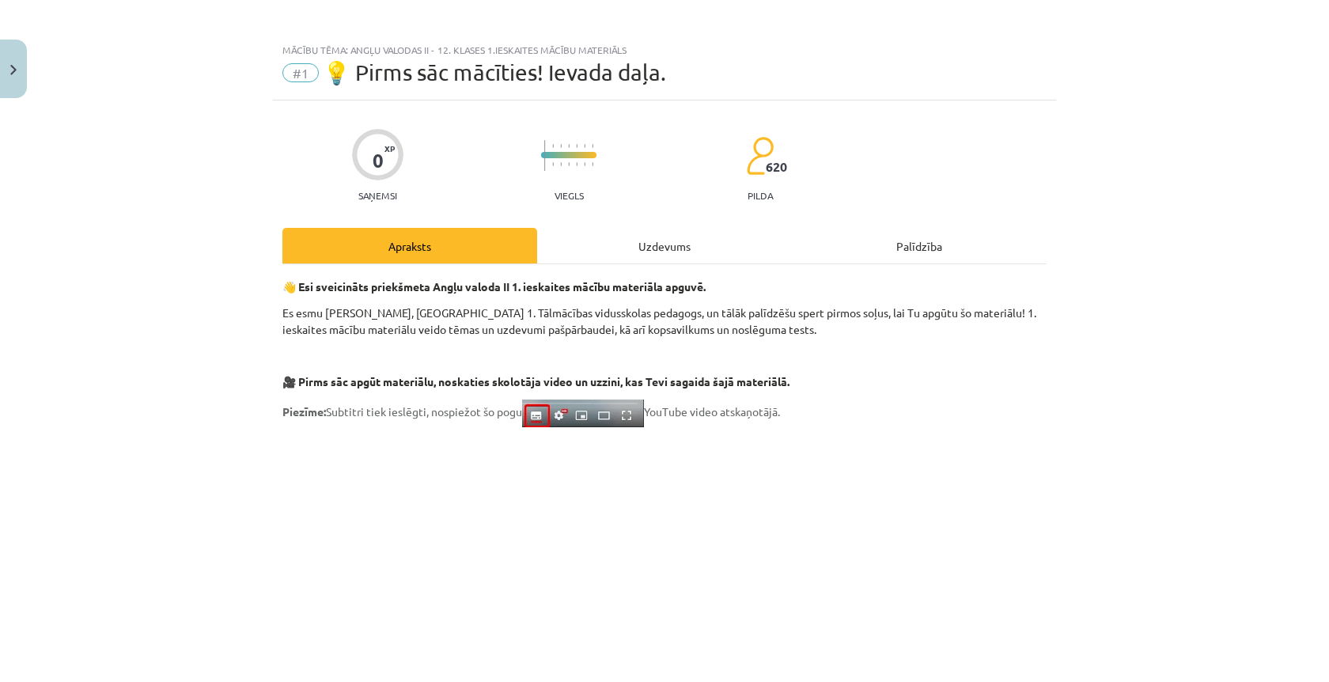
scroll to position [3, 0]
click at [671, 248] on div "Uzdevums" at bounding box center [664, 247] width 255 height 36
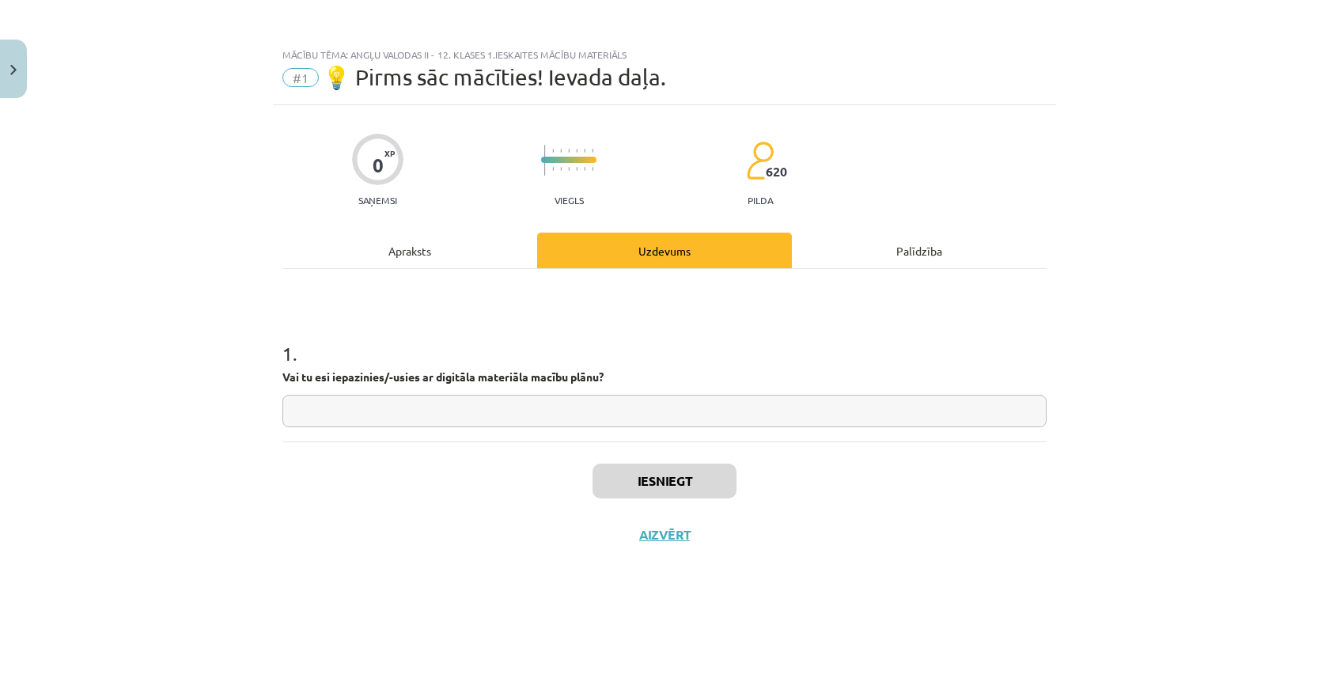
scroll to position [0, 0]
click at [850, 250] on div "Palīdzība" at bounding box center [919, 251] width 255 height 36
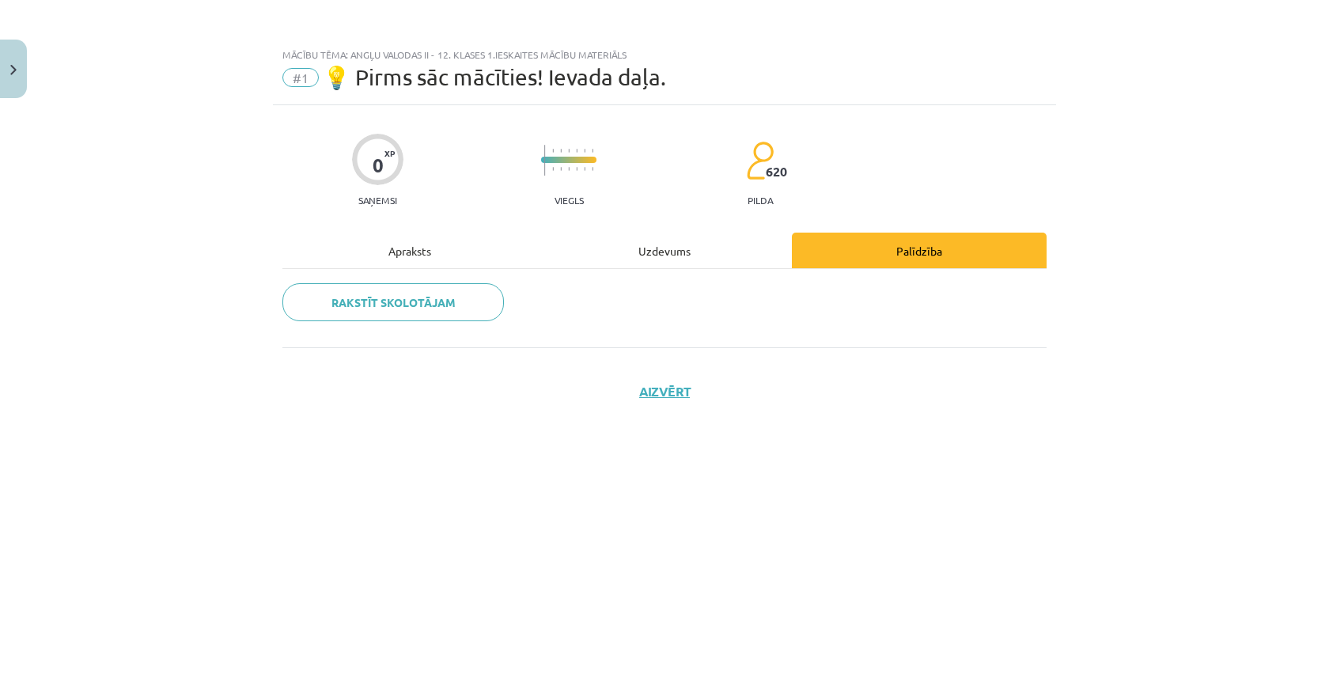
click at [428, 251] on div "Apraksts" at bounding box center [409, 251] width 255 height 36
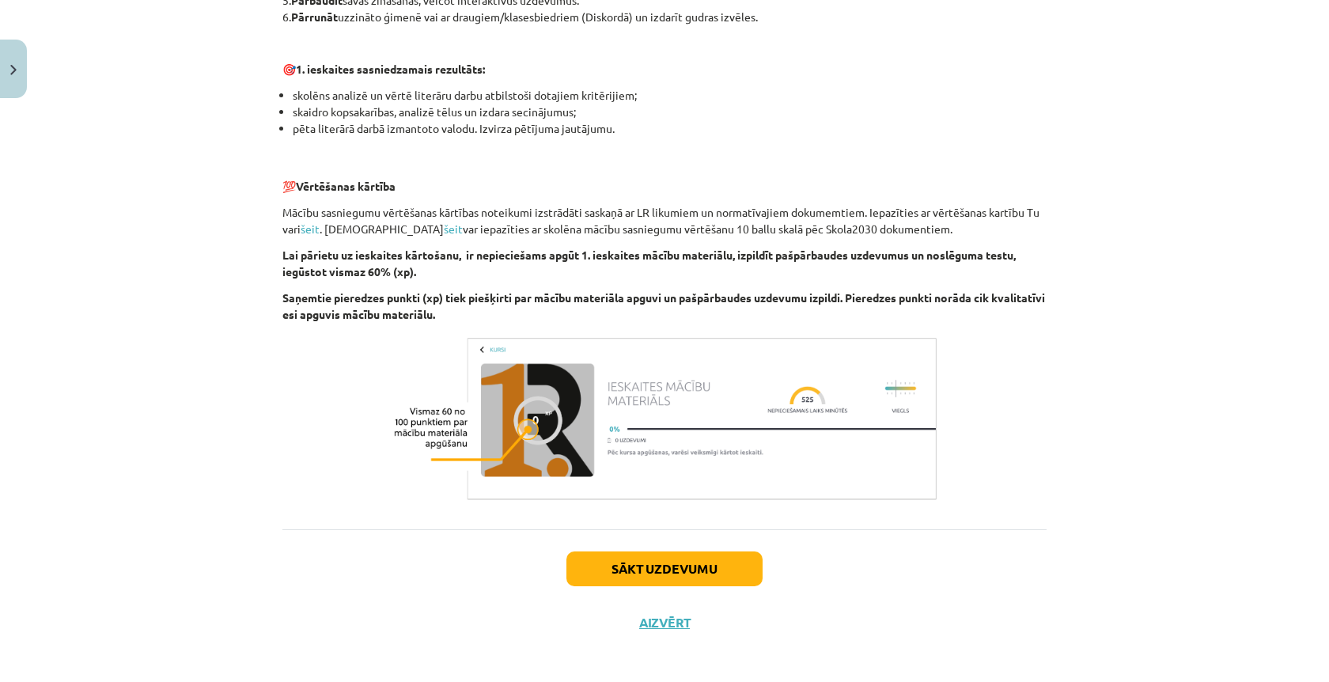
scroll to position [977, 0]
click at [647, 575] on button "Sākt uzdevumu" at bounding box center [665, 568] width 196 height 35
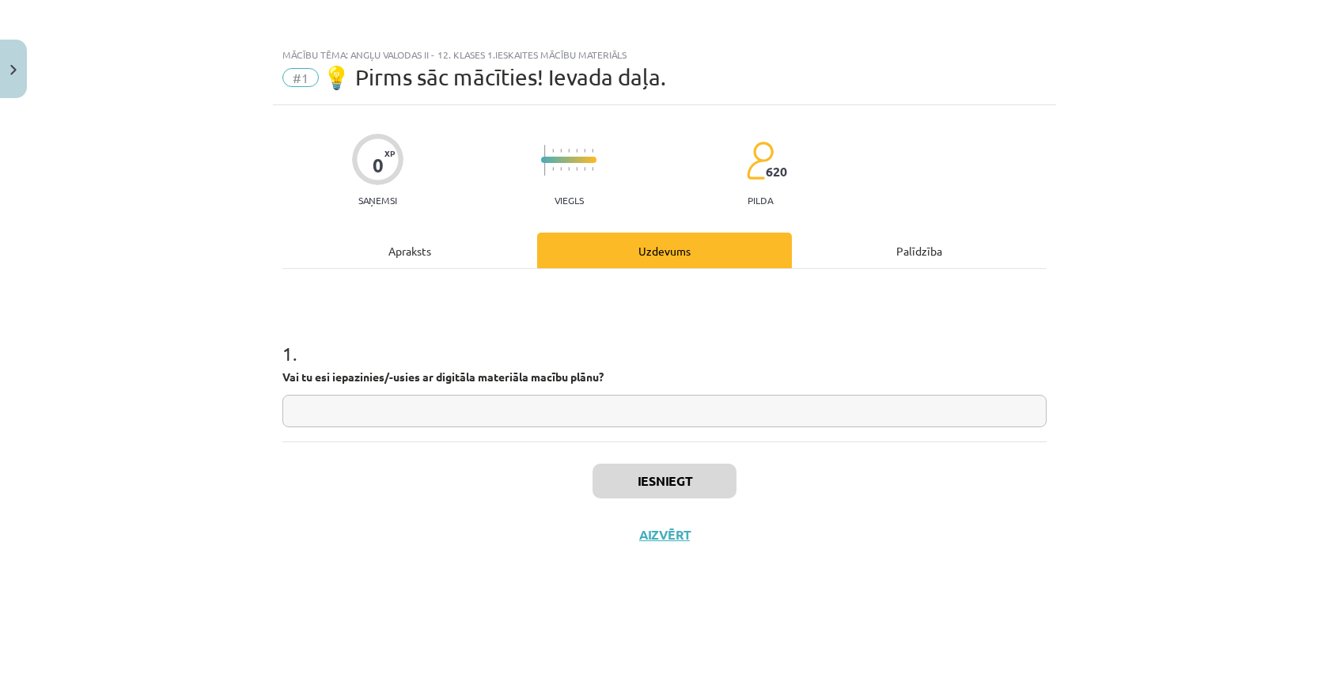
click at [688, 421] on input "text" at bounding box center [664, 411] width 764 height 32
type input "**"
click at [708, 480] on button "Iesniegt" at bounding box center [665, 481] width 144 height 35
click at [692, 543] on button "Nākamā nodarbība" at bounding box center [664, 545] width 155 height 36
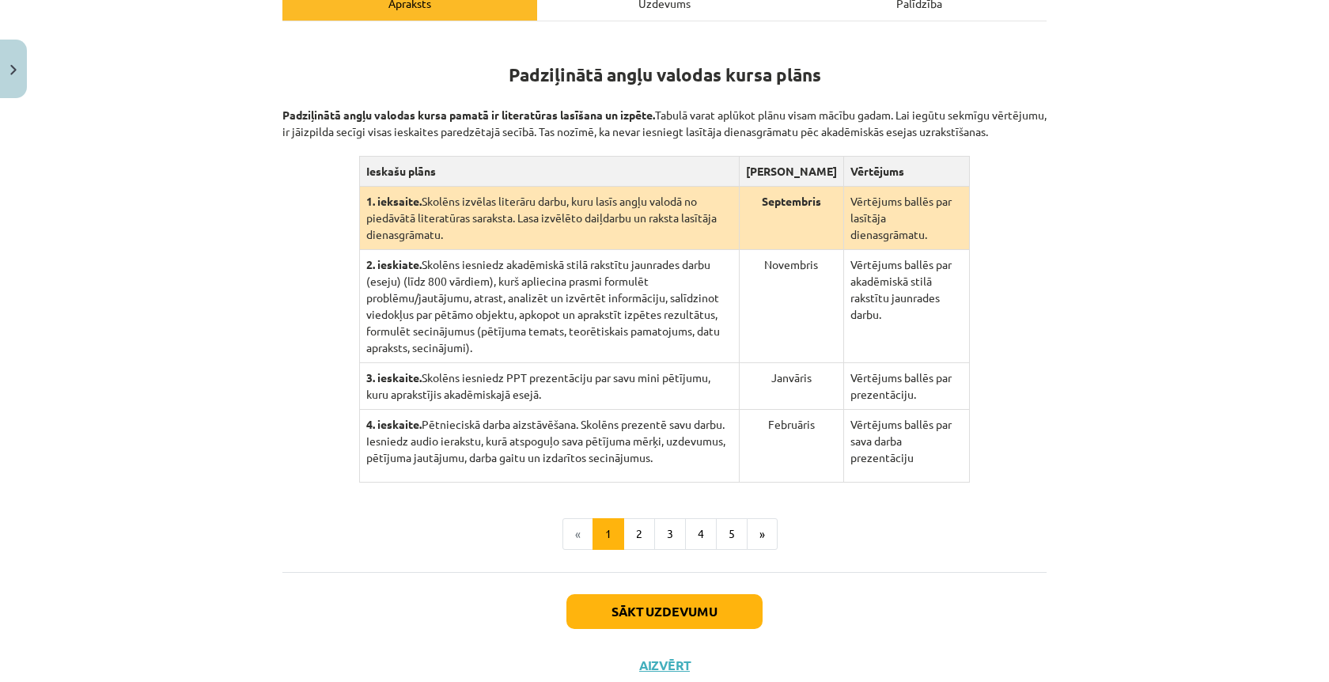
scroll to position [272, 0]
click at [628, 551] on button "2" at bounding box center [640, 535] width 32 height 32
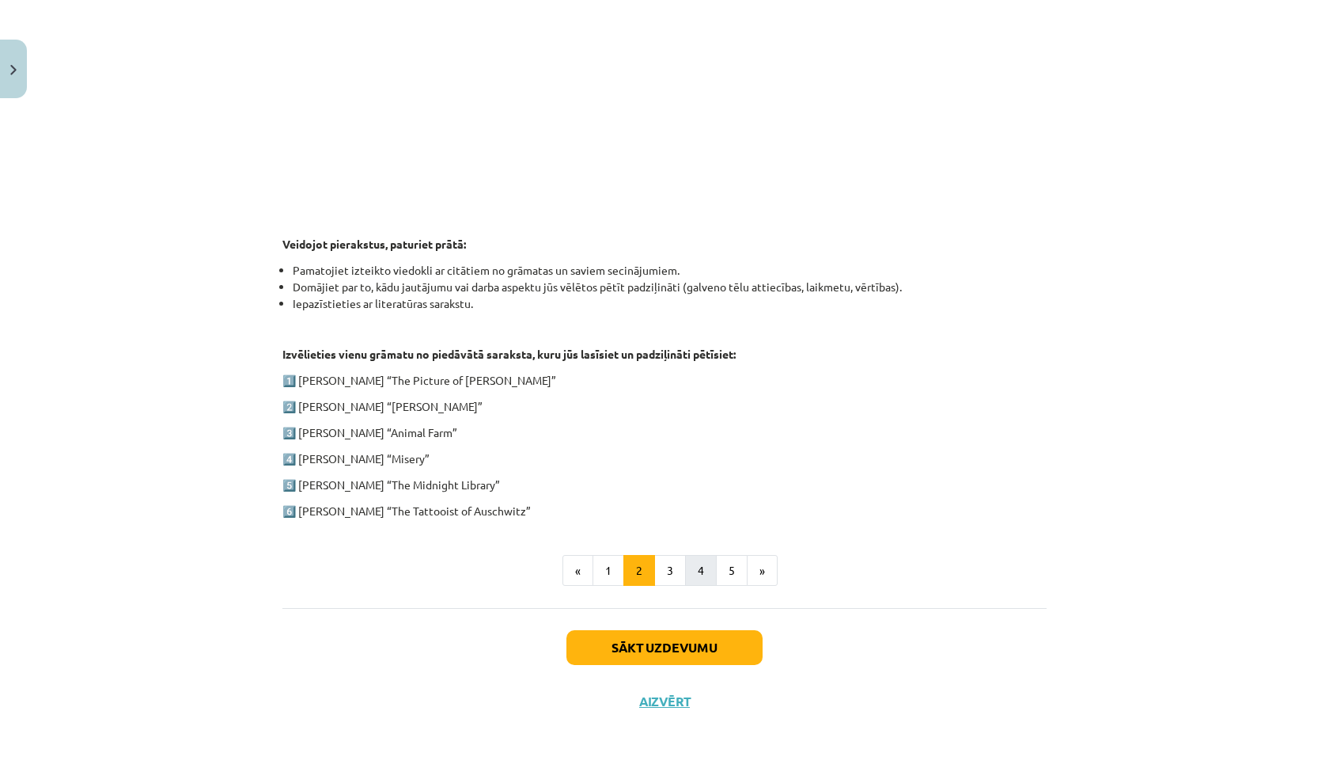
scroll to position [600, 0]
click at [656, 577] on button "3" at bounding box center [670, 571] width 32 height 32
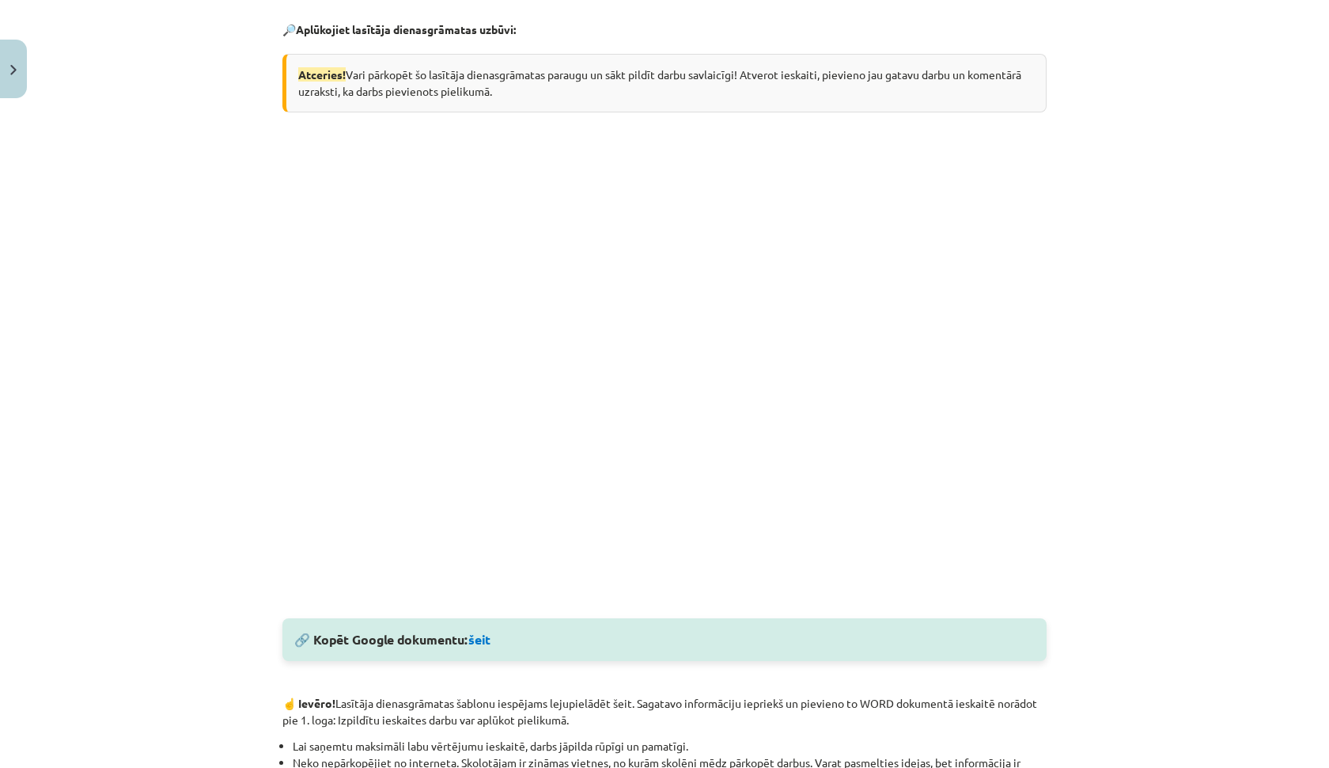
scroll to position [338, 0]
